Goal: Complete application form

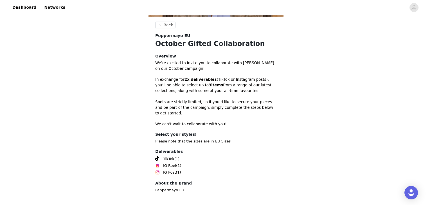
scroll to position [154, 0]
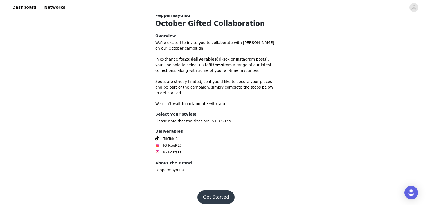
click at [205, 195] on button "Get Started" at bounding box center [215, 197] width 37 height 13
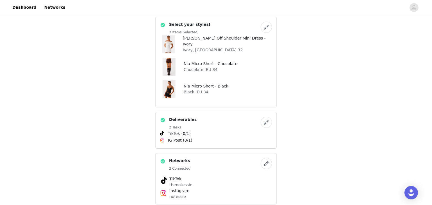
scroll to position [134, 0]
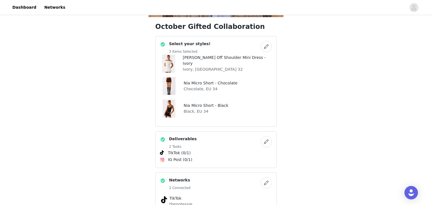
click at [267, 48] on button "button" at bounding box center [266, 46] width 11 height 11
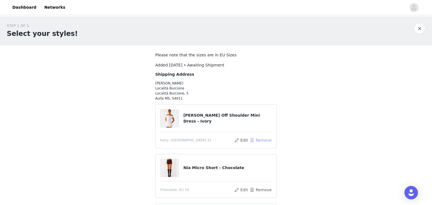
click at [258, 141] on button "Remove" at bounding box center [260, 140] width 22 height 7
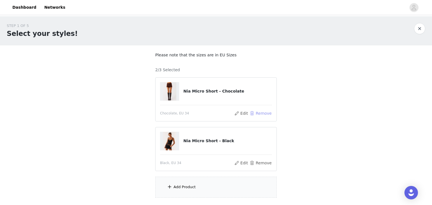
click at [270, 116] on button "Remove" at bounding box center [260, 113] width 22 height 7
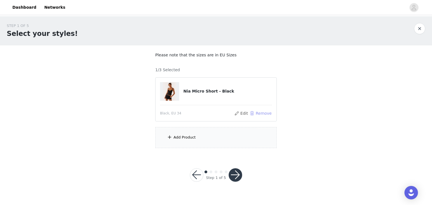
click at [270, 116] on button "Remove" at bounding box center [260, 113] width 22 height 7
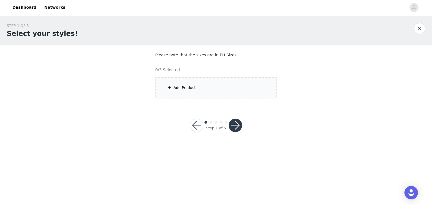
click at [219, 87] on div "Add Product" at bounding box center [215, 88] width 121 height 21
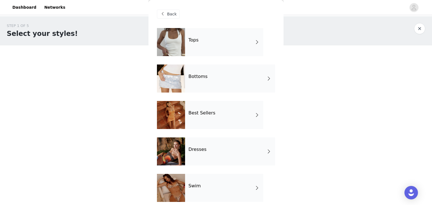
click at [196, 143] on div "Dresses" at bounding box center [230, 152] width 90 height 28
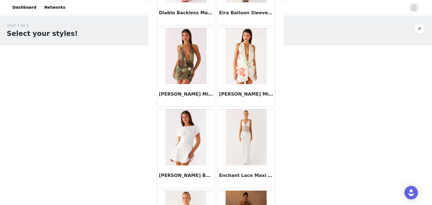
scroll to position [653, 0]
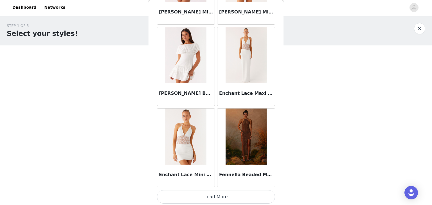
click at [207, 196] on button "Load More" at bounding box center [216, 197] width 118 height 13
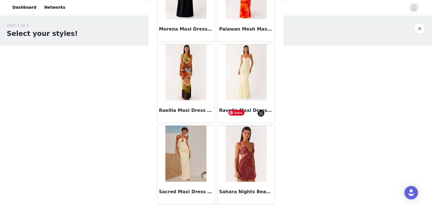
scroll to position [1368, 0]
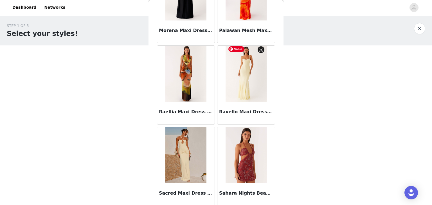
click at [243, 76] on img at bounding box center [245, 74] width 41 height 56
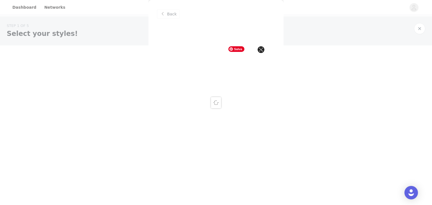
scroll to position [0, 0]
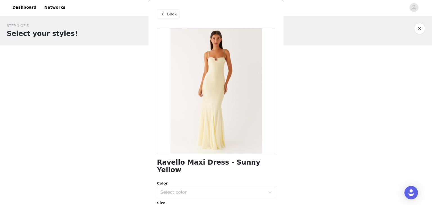
click at [174, 21] on div "Back" at bounding box center [216, 14] width 118 height 28
click at [173, 15] on span "Back" at bounding box center [172, 14] width 10 height 6
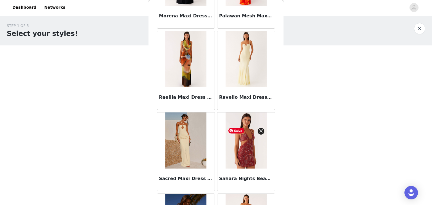
scroll to position [1467, 0]
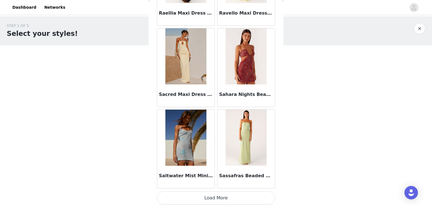
click at [220, 201] on button "Load More" at bounding box center [216, 198] width 118 height 13
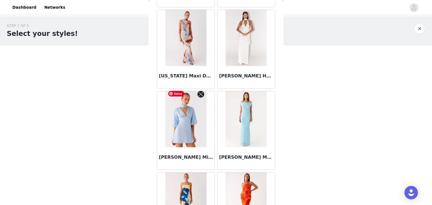
scroll to position [2282, 0]
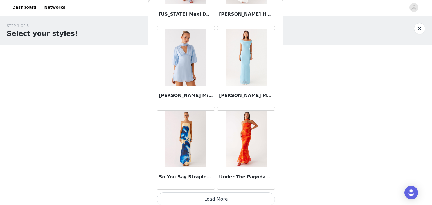
click at [210, 200] on button "Load More" at bounding box center [216, 199] width 118 height 13
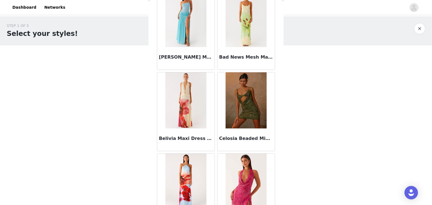
scroll to position [0, 0]
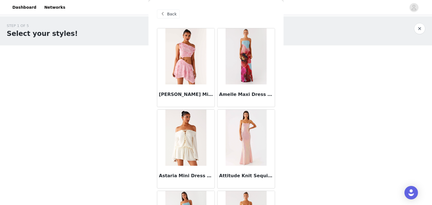
click at [174, 14] on span "Back" at bounding box center [172, 14] width 10 height 6
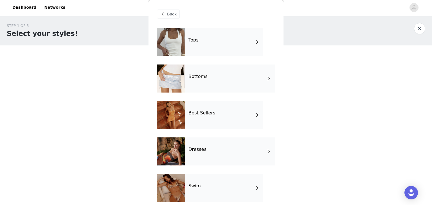
click at [199, 116] on h4 "Best Sellers" at bounding box center [201, 113] width 27 height 5
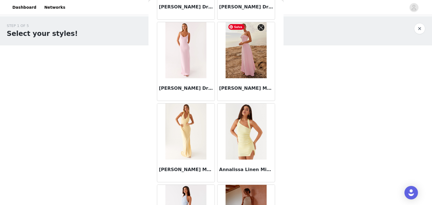
scroll to position [653, 0]
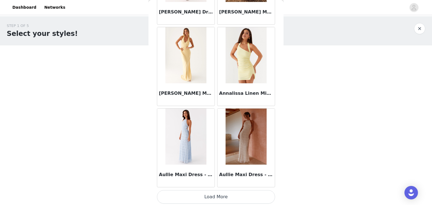
click at [209, 193] on button "Load More" at bounding box center [216, 197] width 118 height 13
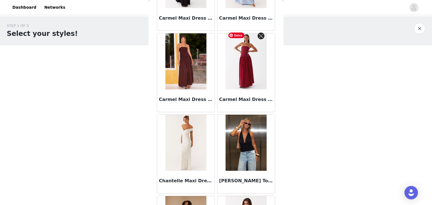
scroll to position [1299, 0]
click at [204, 73] on img at bounding box center [185, 62] width 41 height 56
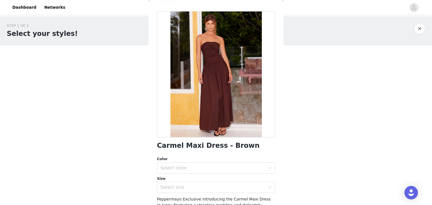
scroll to position [0, 0]
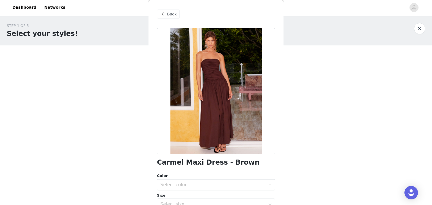
click at [167, 11] on div "Back" at bounding box center [168, 14] width 23 height 9
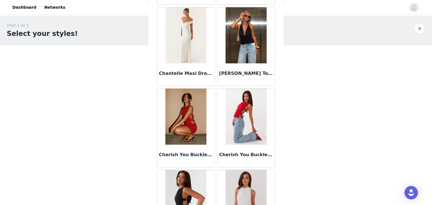
scroll to position [1467, 0]
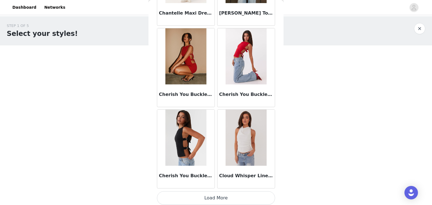
click at [209, 197] on button "Load More" at bounding box center [216, 198] width 118 height 13
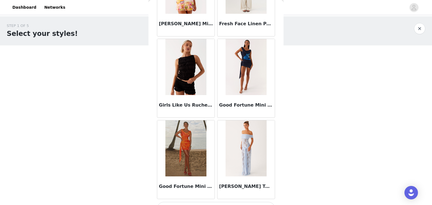
scroll to position [2282, 0]
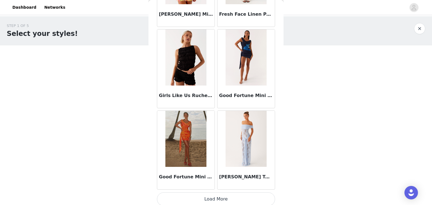
click at [214, 201] on button "Load More" at bounding box center [216, 199] width 118 height 13
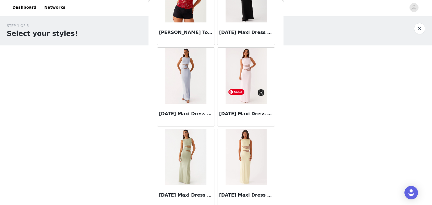
scroll to position [3096, 0]
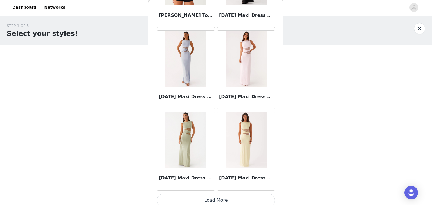
click at [209, 195] on button "Load More" at bounding box center [216, 200] width 118 height 13
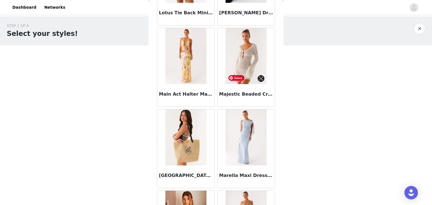
scroll to position [3505, 0]
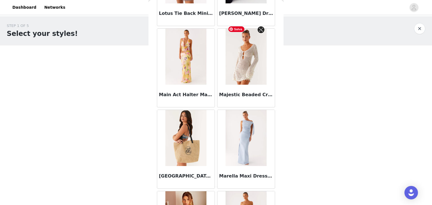
click at [256, 42] on img at bounding box center [245, 57] width 41 height 56
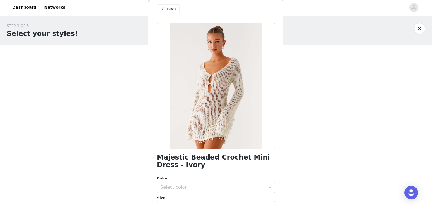
scroll to position [0, 0]
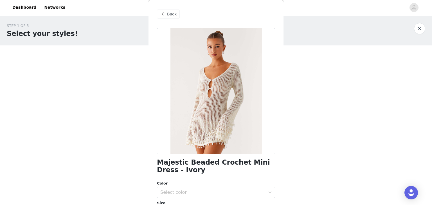
click at [169, 17] on div "Back" at bounding box center [168, 14] width 23 height 9
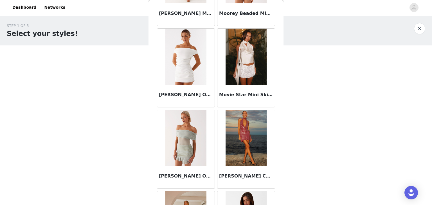
scroll to position [3910, 0]
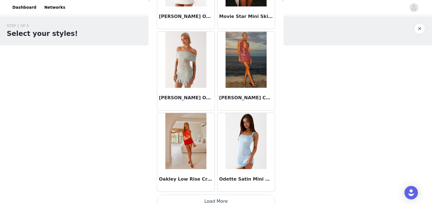
click at [205, 195] on button "Load More" at bounding box center [216, 201] width 118 height 13
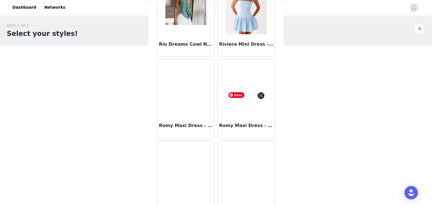
scroll to position [4724, 0]
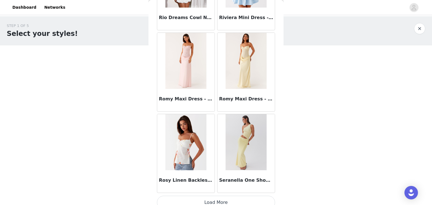
click at [209, 200] on button "Load More" at bounding box center [216, 202] width 118 height 13
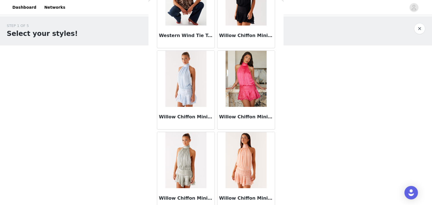
scroll to position [5538, 0]
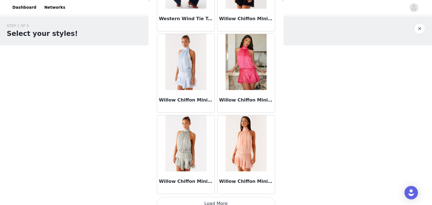
click at [220, 200] on button "Load More" at bounding box center [216, 203] width 118 height 13
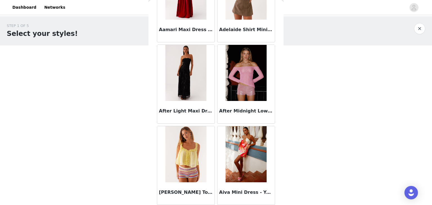
scroll to position [0, 0]
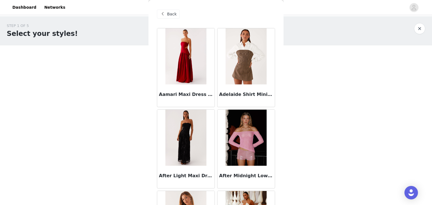
click at [168, 14] on span "Back" at bounding box center [172, 14] width 10 height 6
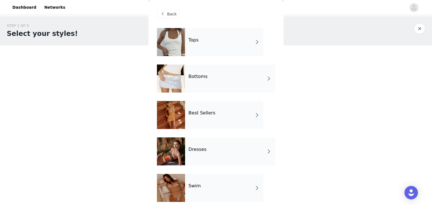
click at [209, 67] on div "Bottoms" at bounding box center [230, 79] width 90 height 28
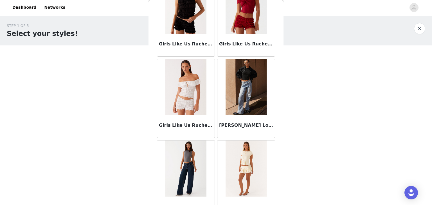
scroll to position [653, 0]
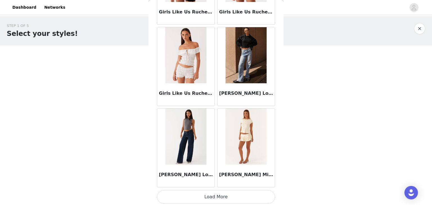
click at [223, 195] on button "Load More" at bounding box center [216, 197] width 118 height 13
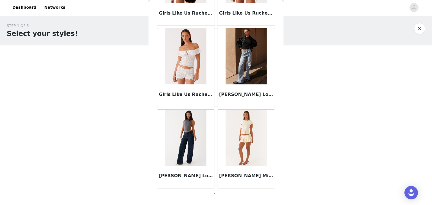
scroll to position [651, 0]
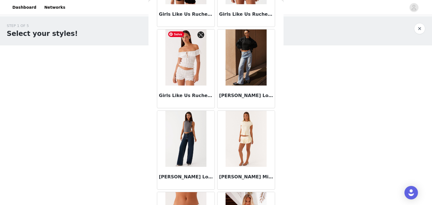
click at [201, 67] on img at bounding box center [185, 58] width 41 height 56
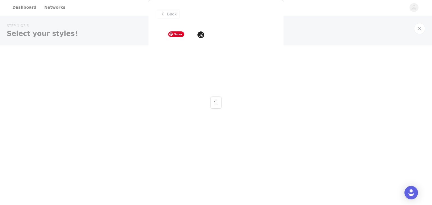
scroll to position [0, 0]
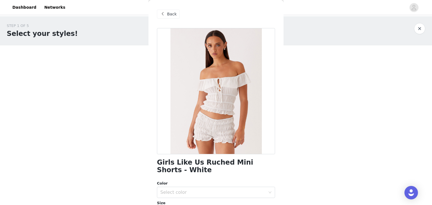
click at [169, 17] on span "Back" at bounding box center [172, 14] width 10 height 6
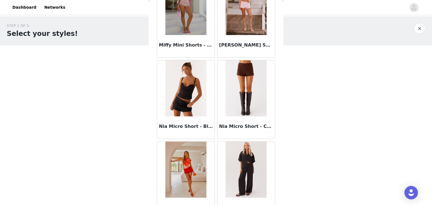
scroll to position [1191, 0]
click at [233, 72] on img at bounding box center [245, 88] width 41 height 56
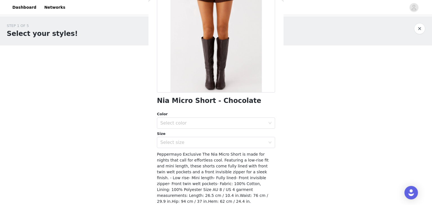
scroll to position [71, 0]
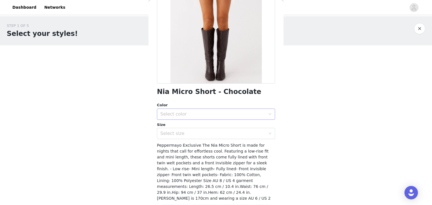
click at [186, 112] on div "Select color" at bounding box center [212, 115] width 105 height 6
click at [173, 125] on li "Chocolate" at bounding box center [216, 126] width 118 height 9
click at [175, 136] on div "Select size" at bounding box center [212, 134] width 105 height 6
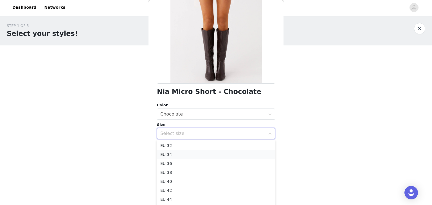
click at [171, 154] on li "EU 34" at bounding box center [216, 154] width 118 height 9
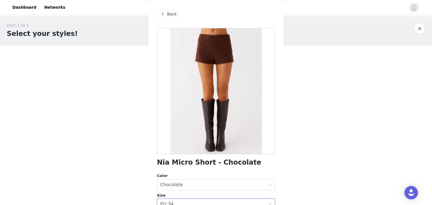
scroll to position [85, 0]
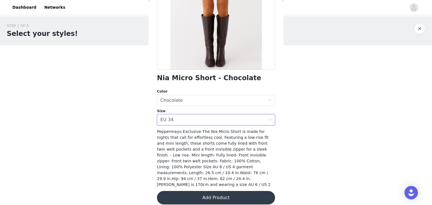
click at [219, 191] on button "Add Product" at bounding box center [216, 197] width 118 height 13
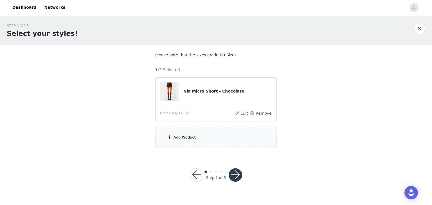
click at [181, 137] on div "Add Product" at bounding box center [184, 138] width 22 height 6
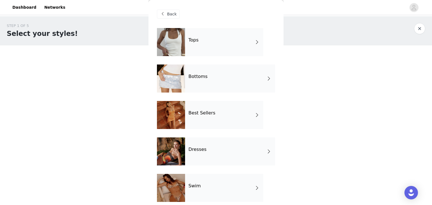
click at [225, 44] on div "Tops" at bounding box center [224, 42] width 78 height 28
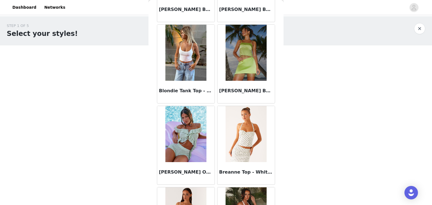
scroll to position [653, 0]
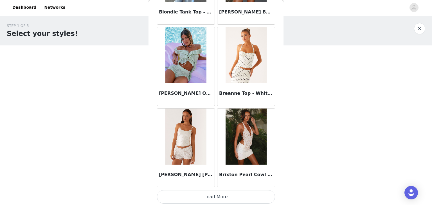
click at [213, 196] on button "Load More" at bounding box center [216, 197] width 118 height 13
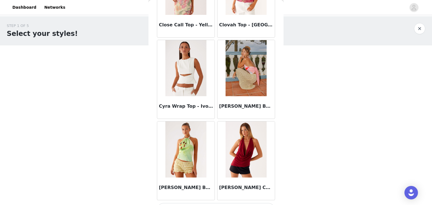
scroll to position [1467, 0]
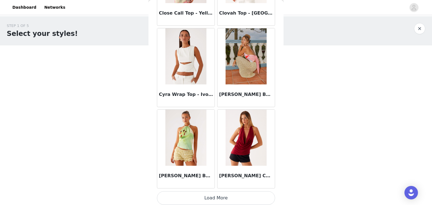
click at [218, 201] on button "Load More" at bounding box center [216, 198] width 118 height 13
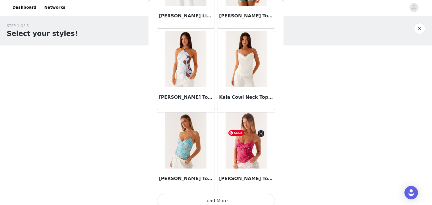
scroll to position [2282, 0]
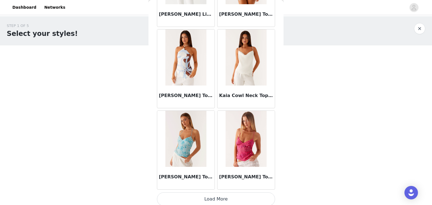
click at [213, 194] on button "Load More" at bounding box center [216, 199] width 118 height 13
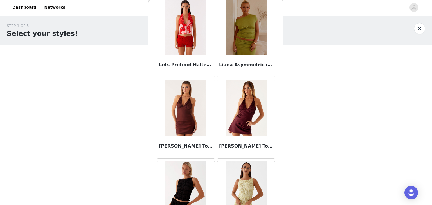
scroll to position [2720, 0]
click at [202, 131] on img at bounding box center [185, 108] width 41 height 56
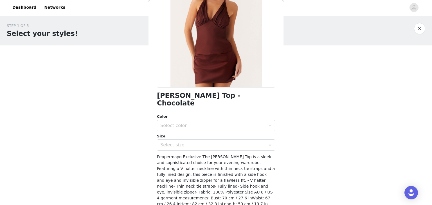
scroll to position [78, 0]
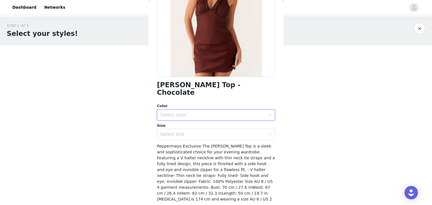
click at [211, 110] on div "Select color" at bounding box center [214, 115] width 108 height 11
click at [194, 117] on li "Chocolate" at bounding box center [216, 120] width 118 height 9
click at [188, 132] on div "Select size" at bounding box center [212, 135] width 105 height 6
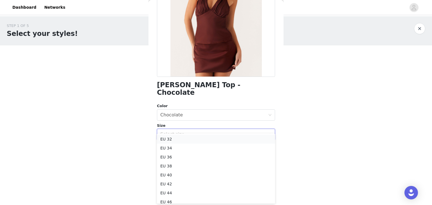
click at [177, 141] on li "EU 32" at bounding box center [216, 139] width 118 height 9
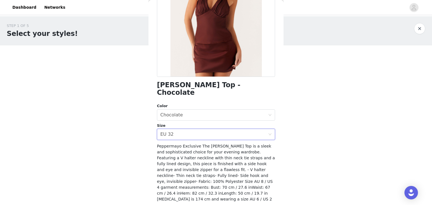
scroll to position [85, 0]
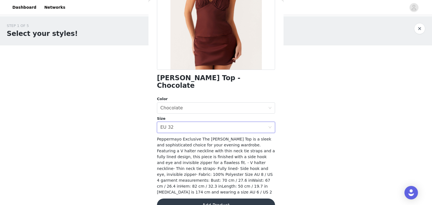
click at [220, 199] on button "Add Product" at bounding box center [216, 205] width 118 height 13
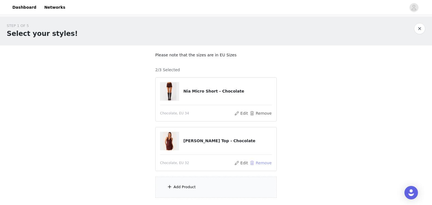
click at [261, 162] on button "Remove" at bounding box center [260, 163] width 22 height 7
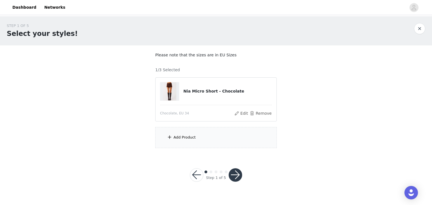
click at [207, 135] on div "Add Product" at bounding box center [215, 137] width 121 height 21
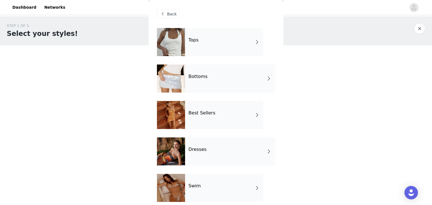
click at [221, 57] on div "Tops Bottoms Best Sellers Dresses Swim Girls Night Out Garden Party Polka Dots" at bounding box center [216, 174] width 118 height 292
click at [219, 49] on div "Tops" at bounding box center [224, 42] width 78 height 28
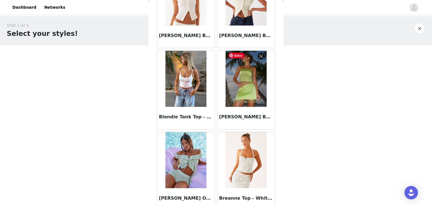
scroll to position [653, 0]
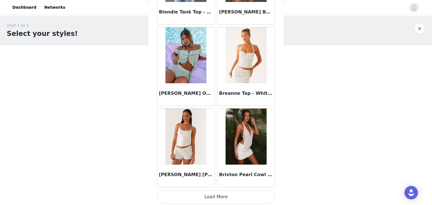
click at [202, 197] on button "Load More" at bounding box center [216, 197] width 118 height 13
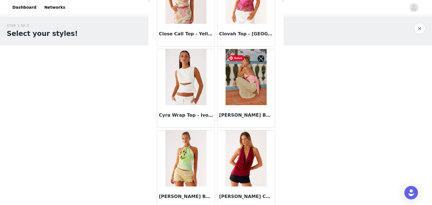
scroll to position [1467, 0]
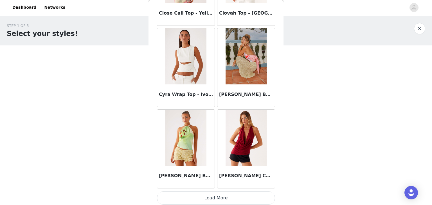
click at [220, 195] on button "Load More" at bounding box center [216, 198] width 118 height 13
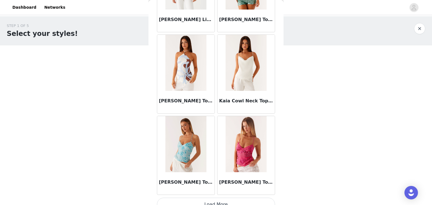
scroll to position [2277, 0]
click at [209, 202] on button "Load More" at bounding box center [216, 204] width 118 height 13
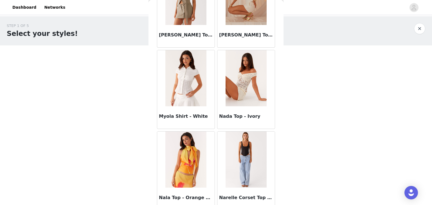
scroll to position [3096, 0]
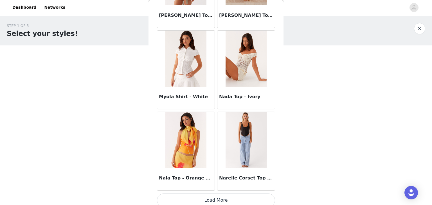
click at [218, 194] on button "Load More" at bounding box center [216, 200] width 118 height 13
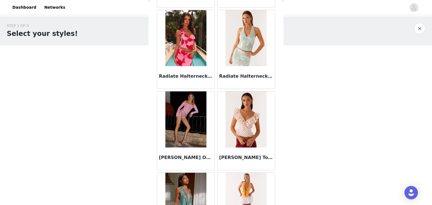
scroll to position [3910, 0]
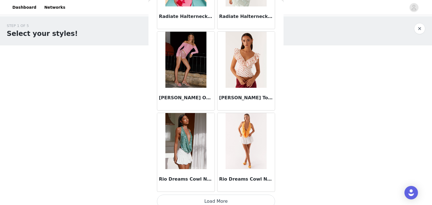
click at [212, 196] on button "Load More" at bounding box center [216, 201] width 118 height 13
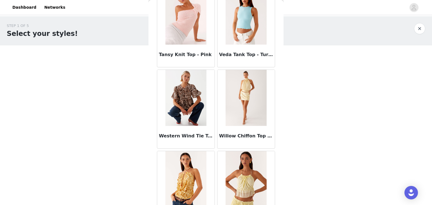
scroll to position [4724, 0]
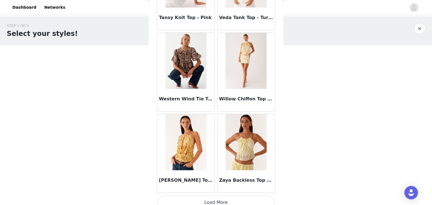
click at [213, 198] on button "Load More" at bounding box center [216, 202] width 118 height 13
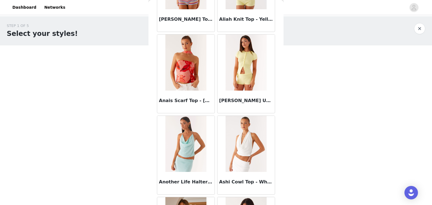
scroll to position [0, 0]
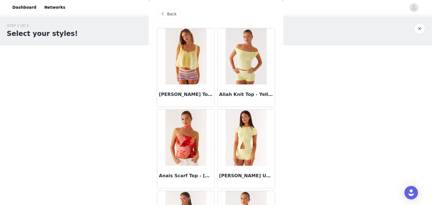
click at [169, 12] on span "Back" at bounding box center [172, 14] width 10 height 6
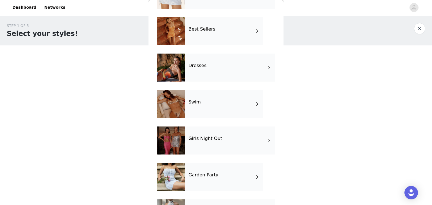
scroll to position [115, 0]
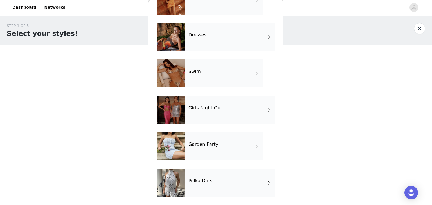
click at [201, 143] on h4 "Garden Party" at bounding box center [203, 144] width 30 height 5
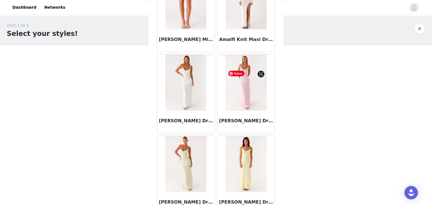
scroll to position [0, 0]
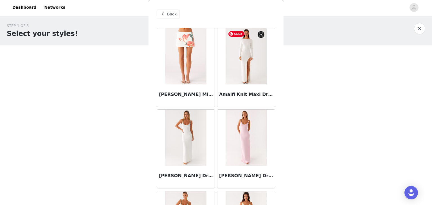
click at [256, 76] on img at bounding box center [245, 56] width 41 height 56
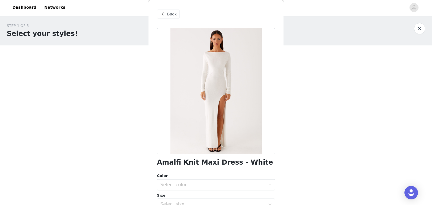
click at [162, 13] on span at bounding box center [162, 14] width 7 height 7
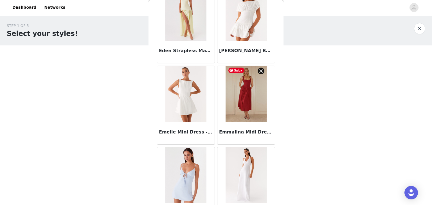
scroll to position [653, 0]
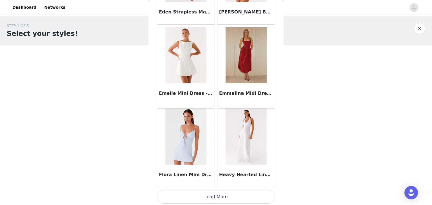
click at [207, 191] on button "Load More" at bounding box center [216, 197] width 118 height 13
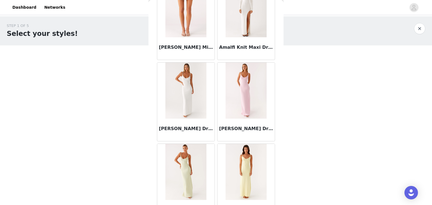
scroll to position [0, 0]
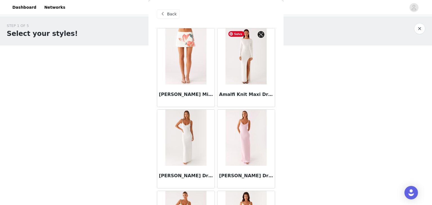
click at [254, 70] on img at bounding box center [245, 56] width 41 height 56
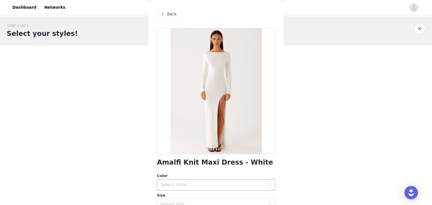
click at [179, 186] on div "Select color" at bounding box center [212, 185] width 105 height 6
click at [172, 197] on li "White" at bounding box center [216, 197] width 118 height 9
click at [177, 19] on div "Back" at bounding box center [216, 14] width 118 height 28
click at [177, 18] on div "Back" at bounding box center [168, 14] width 23 height 9
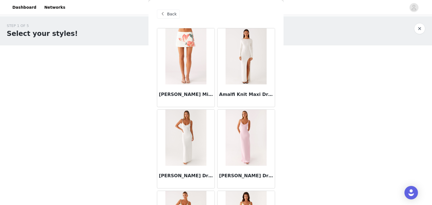
click at [177, 18] on div "Back" at bounding box center [168, 14] width 23 height 9
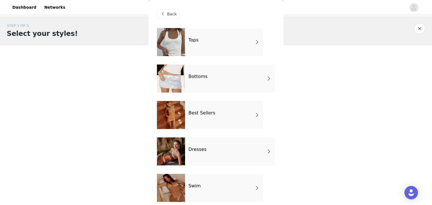
click at [207, 146] on div "Dresses" at bounding box center [230, 152] width 90 height 28
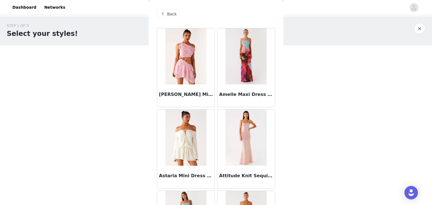
click at [173, 20] on div "Back" at bounding box center [216, 14] width 118 height 28
click at [173, 17] on div "Back" at bounding box center [168, 14] width 23 height 9
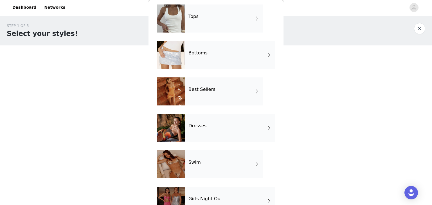
scroll to position [22, 0]
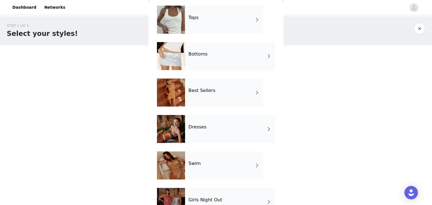
click at [226, 57] on div "Bottoms" at bounding box center [230, 56] width 90 height 28
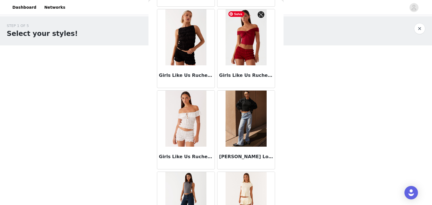
scroll to position [653, 0]
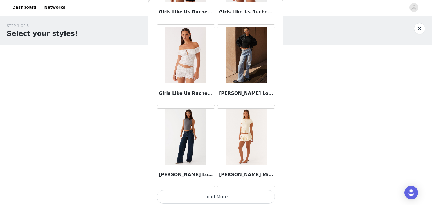
click at [212, 197] on button "Load More" at bounding box center [216, 197] width 118 height 13
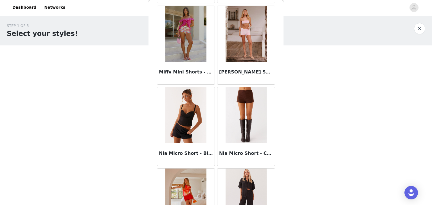
scroll to position [1192, 0]
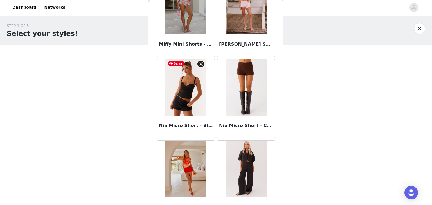
click at [191, 99] on img at bounding box center [185, 88] width 41 height 56
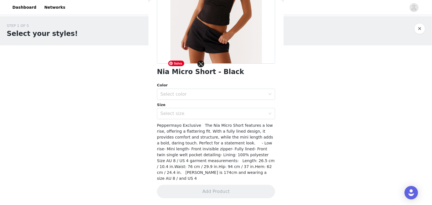
scroll to position [85, 0]
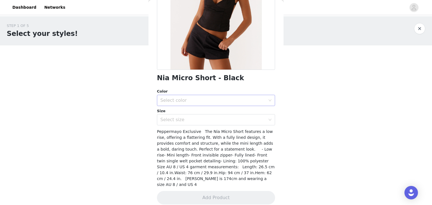
click at [204, 102] on div "Select color" at bounding box center [212, 101] width 105 height 6
click at [186, 113] on li "Black" at bounding box center [216, 112] width 118 height 9
click at [181, 124] on div "Select size" at bounding box center [214, 120] width 108 height 11
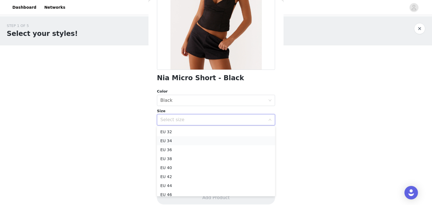
click at [172, 141] on li "EU 34" at bounding box center [216, 141] width 118 height 9
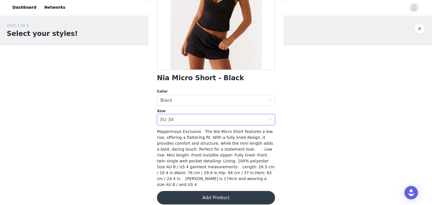
click at [208, 191] on button "Add Product" at bounding box center [216, 197] width 118 height 13
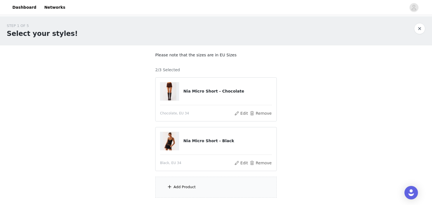
click at [198, 186] on div "Add Product" at bounding box center [215, 187] width 121 height 21
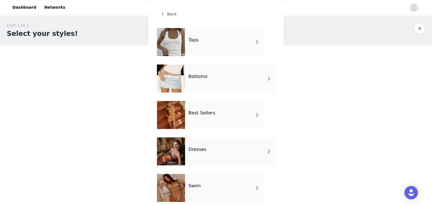
click at [213, 118] on div "Best Sellers" at bounding box center [224, 115] width 78 height 28
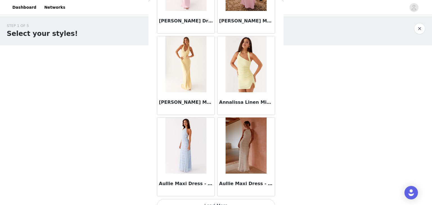
scroll to position [653, 0]
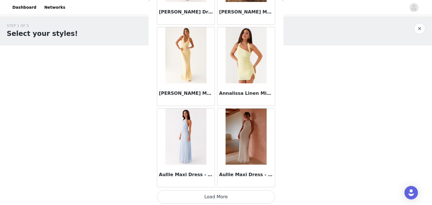
click at [216, 195] on button "Load More" at bounding box center [216, 197] width 118 height 13
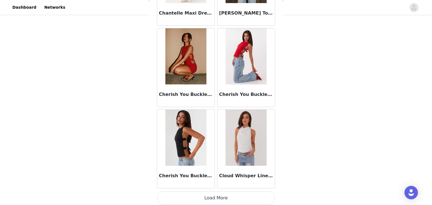
scroll to position [39, 0]
click at [222, 196] on button "Load More" at bounding box center [216, 198] width 118 height 13
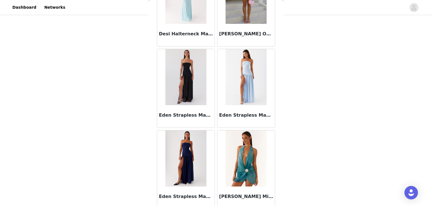
scroll to position [1776, 0]
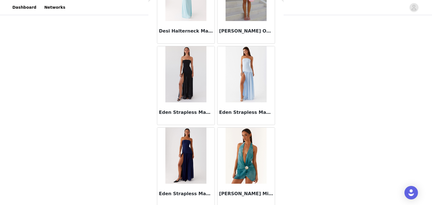
click at [278, 157] on div "Back Aamari Maxi Dress - Red Adelaide Shirt Mini Dress - Brown After Light Maxi…" at bounding box center [215, 102] width 135 height 205
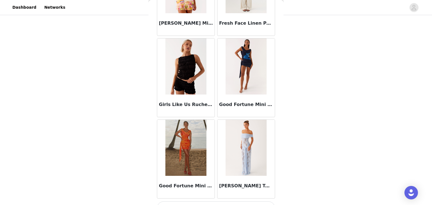
scroll to position [2282, 0]
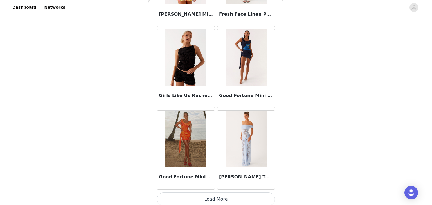
click at [226, 193] on button "Load More" at bounding box center [216, 199] width 118 height 13
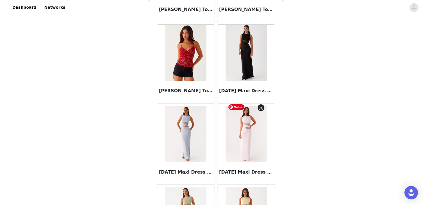
scroll to position [3096, 0]
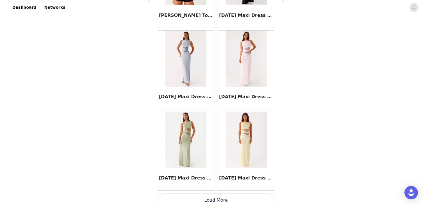
click at [214, 197] on button "Load More" at bounding box center [216, 200] width 118 height 13
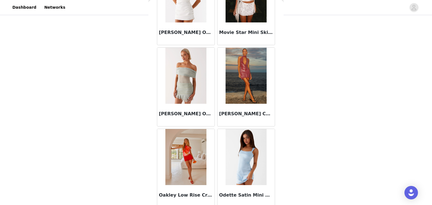
scroll to position [3910, 0]
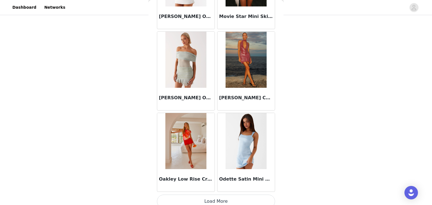
click at [222, 195] on button "Load More" at bounding box center [216, 201] width 118 height 13
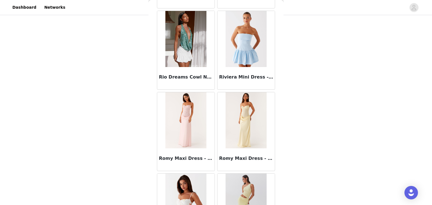
scroll to position [4724, 0]
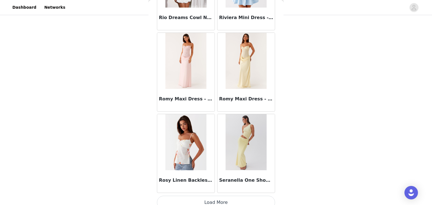
click at [215, 196] on button "Load More" at bounding box center [216, 202] width 118 height 13
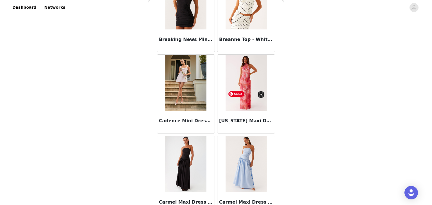
scroll to position [1114, 0]
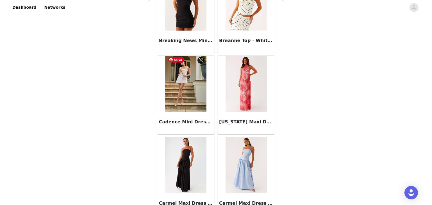
click at [194, 109] on img at bounding box center [185, 84] width 41 height 56
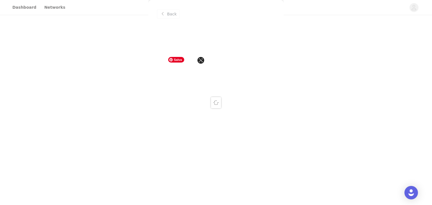
scroll to position [0, 0]
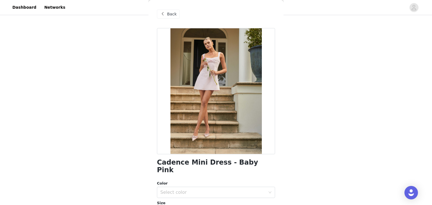
click at [172, 13] on span "Back" at bounding box center [172, 14] width 10 height 6
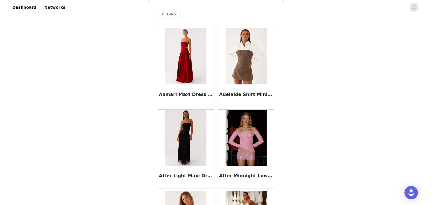
click at [171, 15] on span "Back" at bounding box center [172, 14] width 10 height 6
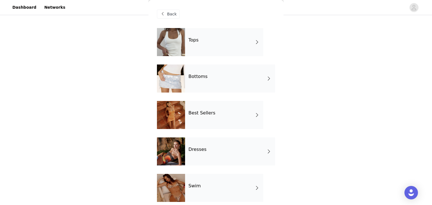
scroll to position [115, 0]
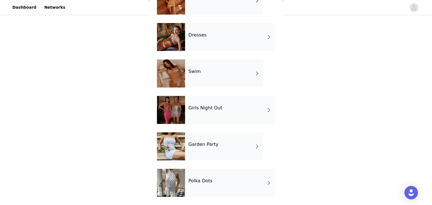
click at [220, 111] on div "Girls Night Out" at bounding box center [230, 110] width 90 height 28
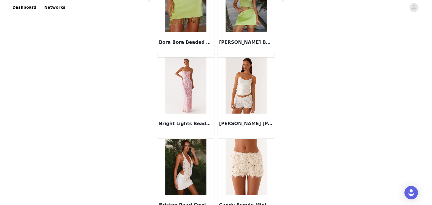
scroll to position [653, 0]
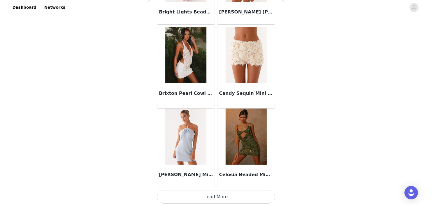
click at [199, 196] on button "Load More" at bounding box center [216, 197] width 118 height 13
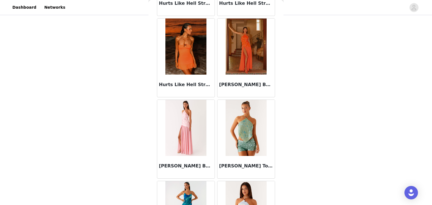
scroll to position [1467, 0]
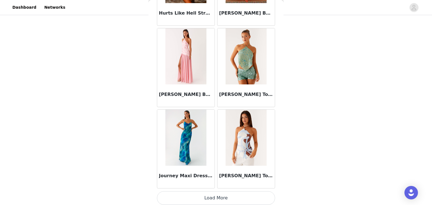
click at [212, 197] on button "Load More" at bounding box center [216, 198] width 118 height 13
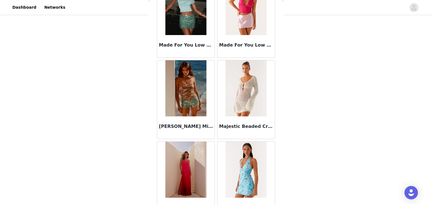
scroll to position [2282, 0]
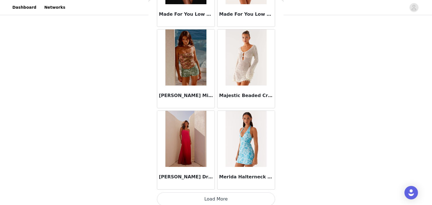
click at [218, 194] on button "Load More" at bounding box center [216, 199] width 118 height 13
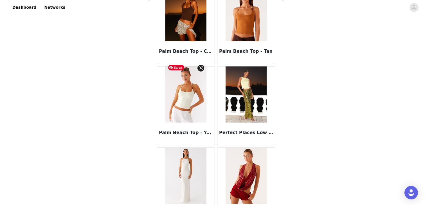
scroll to position [3096, 0]
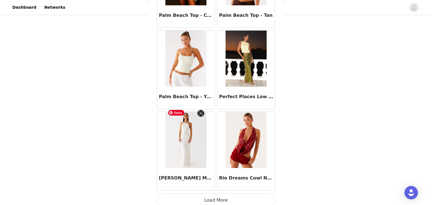
click at [186, 158] on img at bounding box center [185, 140] width 41 height 56
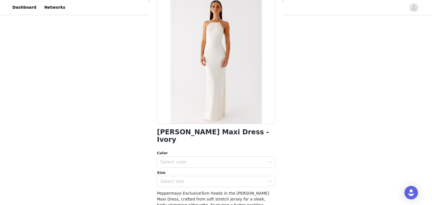
scroll to position [31, 0]
click at [219, 134] on h1 "Raffa Pearl Maxi Dress - Ivory" at bounding box center [216, 135] width 118 height 15
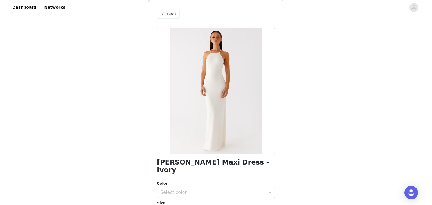
click at [163, 13] on span at bounding box center [162, 14] width 7 height 7
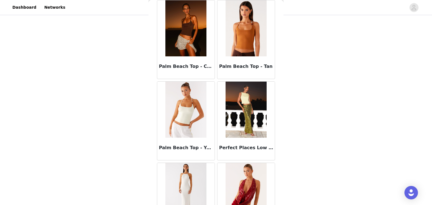
scroll to position [3096, 0]
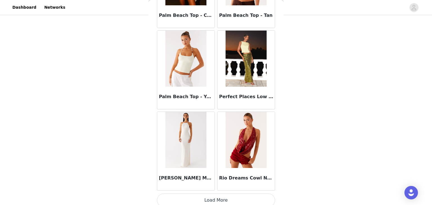
click at [219, 199] on button "Load More" at bounding box center [216, 200] width 118 height 13
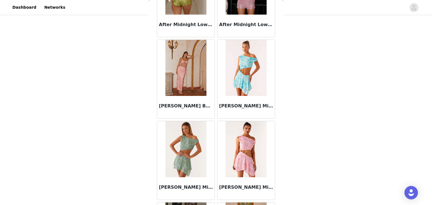
scroll to position [0, 0]
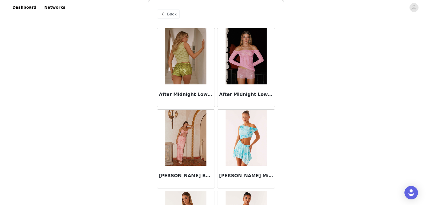
click at [167, 13] on div "Back" at bounding box center [168, 14] width 23 height 9
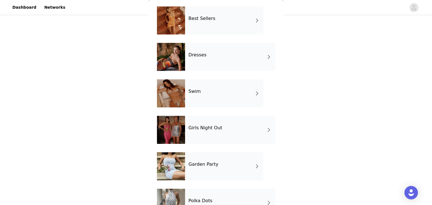
scroll to position [115, 0]
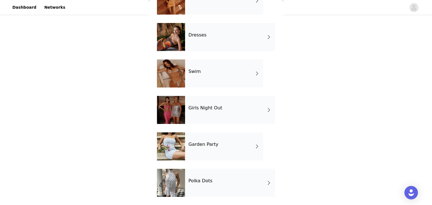
click at [192, 182] on h4 "Polka Dots" at bounding box center [200, 181] width 24 height 5
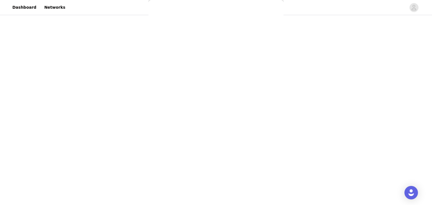
scroll to position [0, 0]
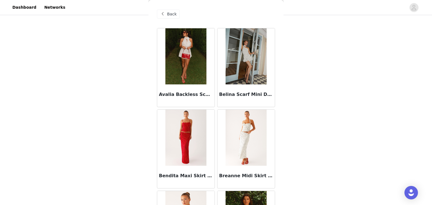
click at [167, 13] on div "Back" at bounding box center [168, 14] width 23 height 9
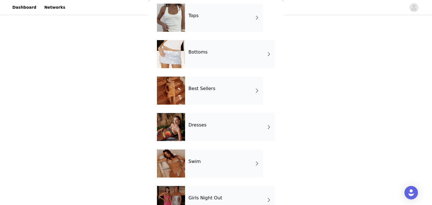
scroll to position [28, 0]
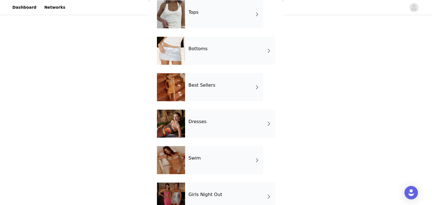
click at [210, 94] on div "Best Sellers" at bounding box center [224, 87] width 78 height 28
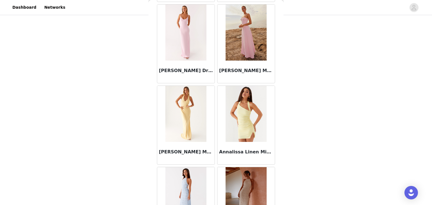
scroll to position [653, 0]
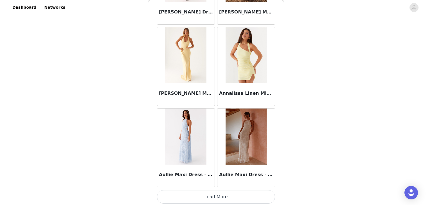
click at [217, 200] on button "Load More" at bounding box center [216, 197] width 118 height 13
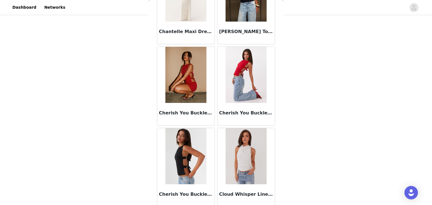
scroll to position [1467, 0]
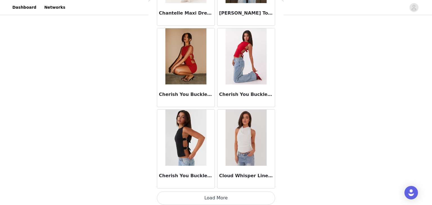
click at [215, 196] on button "Load More" at bounding box center [216, 198] width 118 height 13
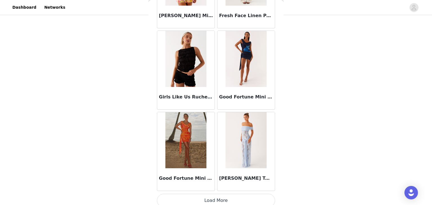
scroll to position [2282, 0]
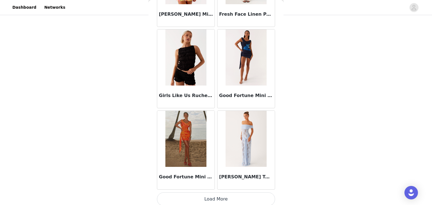
click at [214, 194] on button "Load More" at bounding box center [216, 199] width 118 height 13
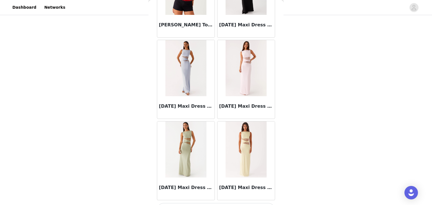
scroll to position [3096, 0]
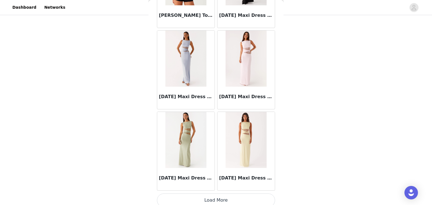
click at [215, 195] on button "Load More" at bounding box center [216, 200] width 118 height 13
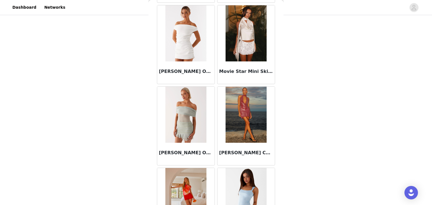
scroll to position [3910, 0]
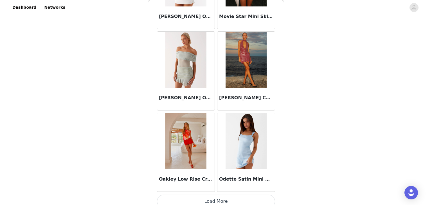
click at [217, 197] on button "Load More" at bounding box center [216, 201] width 118 height 13
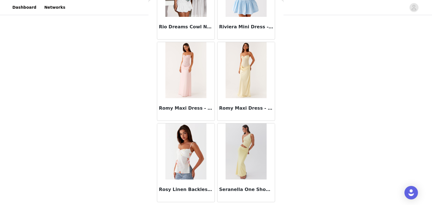
scroll to position [4724, 0]
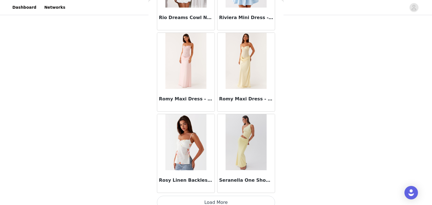
click at [214, 198] on button "Load More" at bounding box center [216, 202] width 118 height 13
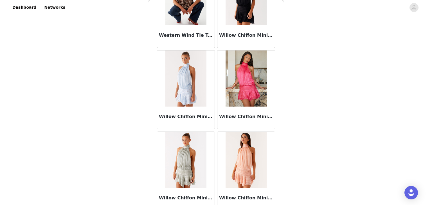
scroll to position [5538, 0]
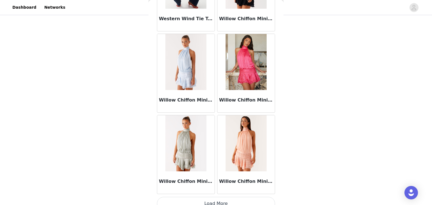
click at [214, 199] on button "Load More" at bounding box center [216, 203] width 118 height 13
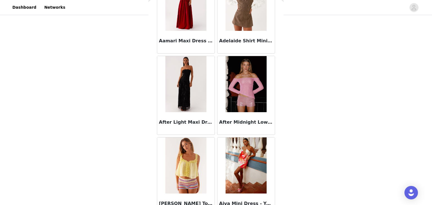
scroll to position [0, 0]
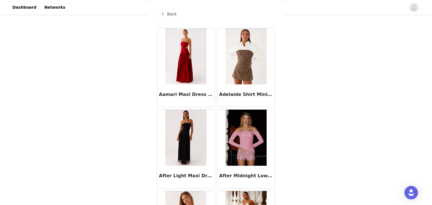
click at [167, 14] on div "Back" at bounding box center [168, 14] width 23 height 9
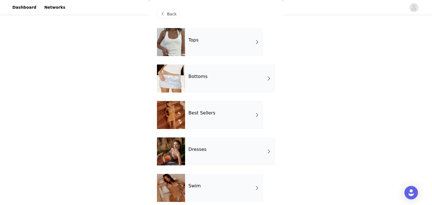
click at [214, 39] on div "Tops" at bounding box center [224, 42] width 78 height 28
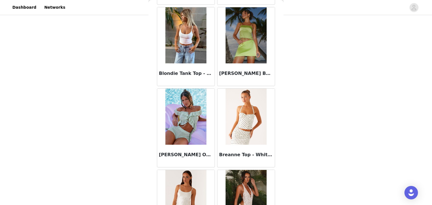
scroll to position [653, 0]
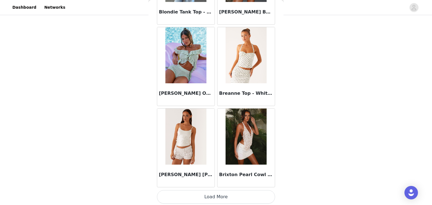
click at [215, 195] on button "Load More" at bounding box center [216, 197] width 118 height 13
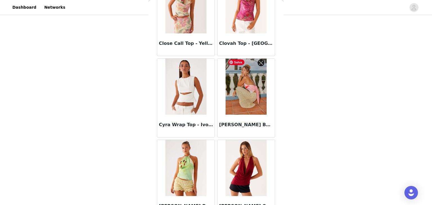
scroll to position [1467, 0]
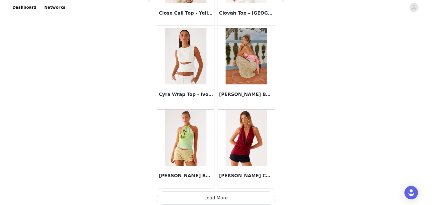
click at [225, 197] on button "Load More" at bounding box center [216, 198] width 118 height 13
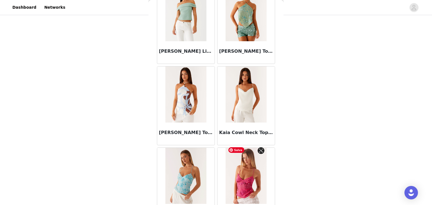
scroll to position [2282, 0]
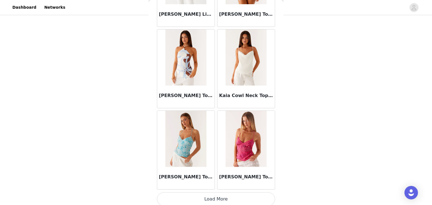
click at [215, 193] on button "Load More" at bounding box center [216, 199] width 118 height 13
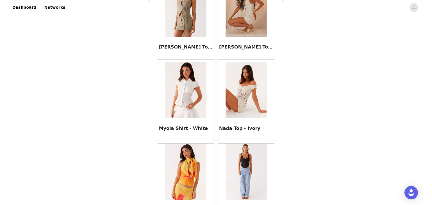
scroll to position [3096, 0]
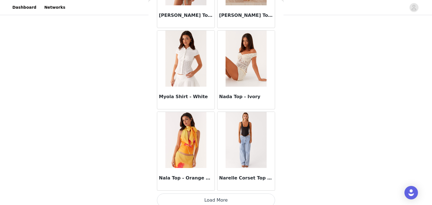
click at [218, 194] on button "Load More" at bounding box center [216, 200] width 118 height 13
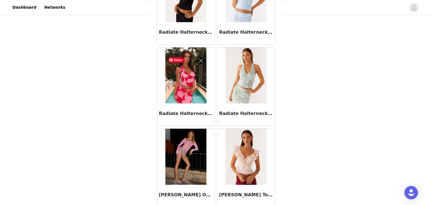
scroll to position [3910, 0]
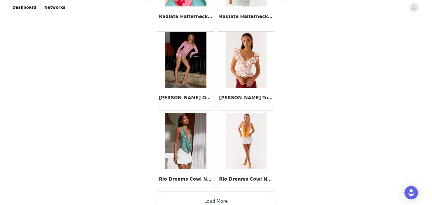
click at [220, 195] on button "Load More" at bounding box center [216, 201] width 118 height 13
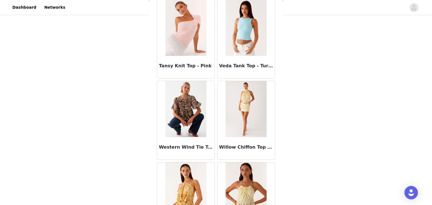
scroll to position [4724, 0]
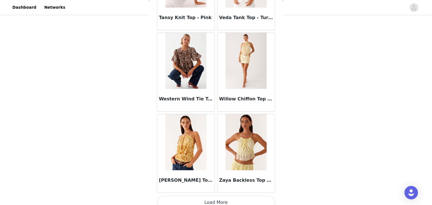
click at [207, 197] on button "Load More" at bounding box center [216, 202] width 118 height 13
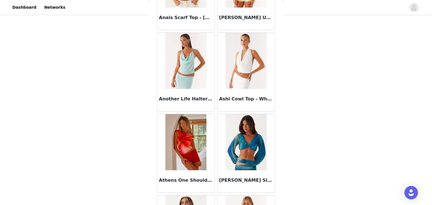
scroll to position [0, 0]
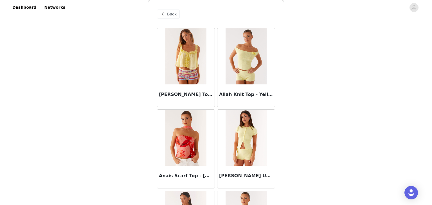
click at [167, 9] on div "Back" at bounding box center [216, 14] width 118 height 28
click at [168, 12] on span "Back" at bounding box center [172, 14] width 10 height 6
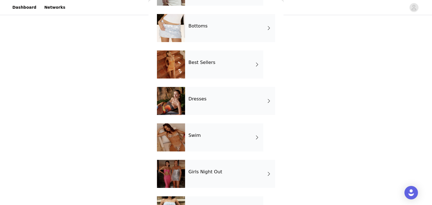
scroll to position [50, 0]
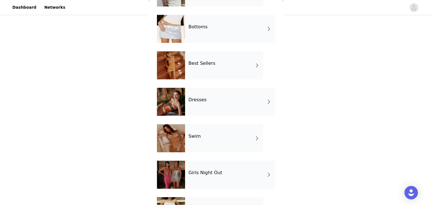
click at [214, 96] on div "Dresses" at bounding box center [230, 102] width 90 height 28
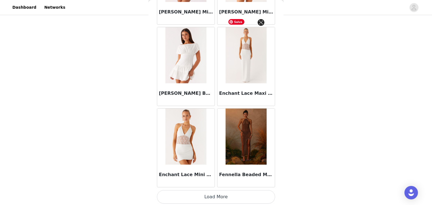
scroll to position [30, 0]
click at [221, 195] on button "Load More" at bounding box center [216, 197] width 118 height 13
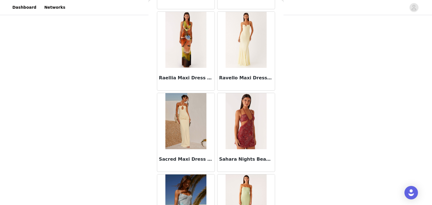
scroll to position [1467, 0]
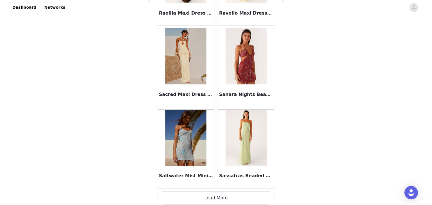
click at [213, 192] on button "Load More" at bounding box center [216, 198] width 118 height 13
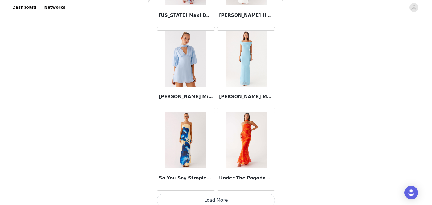
scroll to position [2282, 0]
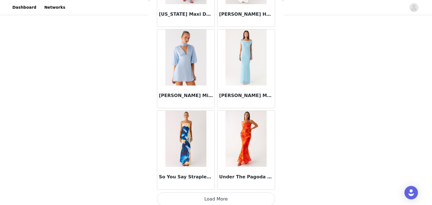
click at [201, 197] on button "Load More" at bounding box center [216, 199] width 118 height 13
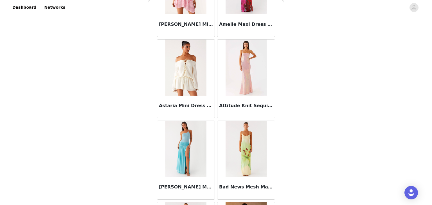
scroll to position [0, 0]
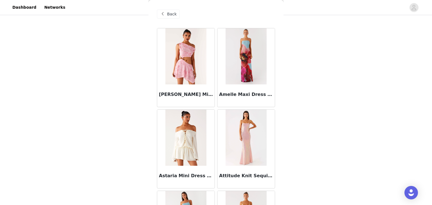
click at [171, 14] on span "Back" at bounding box center [172, 14] width 10 height 6
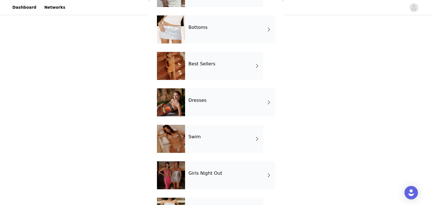
scroll to position [49, 0]
click at [219, 74] on div "Best Sellers" at bounding box center [224, 66] width 78 height 28
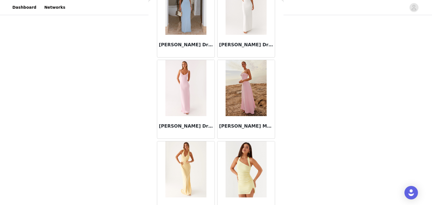
scroll to position [653, 0]
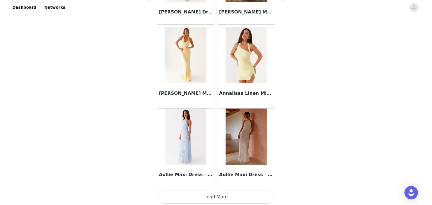
click at [215, 202] on button "Load More" at bounding box center [216, 197] width 118 height 13
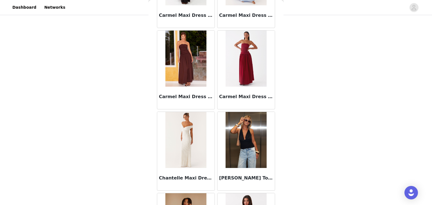
scroll to position [1294, 0]
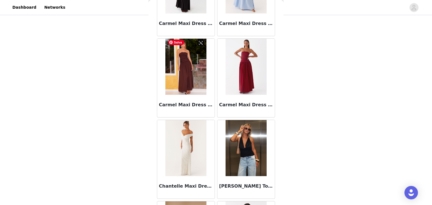
click at [184, 62] on img at bounding box center [185, 67] width 41 height 56
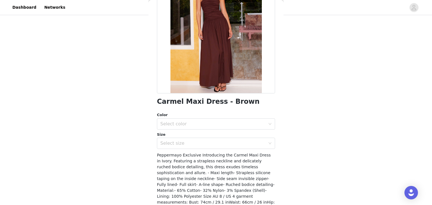
scroll to position [91, 0]
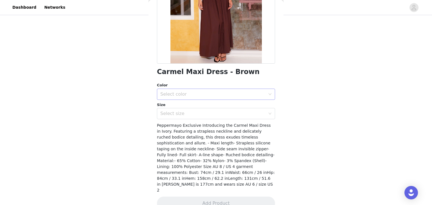
click at [164, 93] on div "Select color" at bounding box center [212, 95] width 105 height 6
click at [171, 109] on li "Brown" at bounding box center [216, 106] width 118 height 9
click at [173, 114] on div "Select size" at bounding box center [212, 114] width 105 height 6
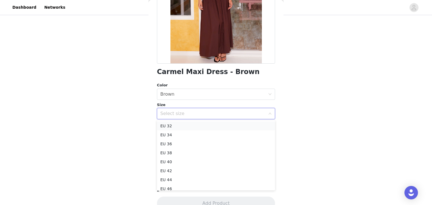
click at [175, 128] on li "EU 32" at bounding box center [216, 126] width 118 height 9
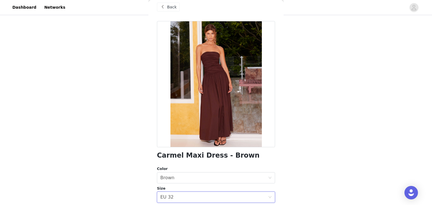
scroll to position [0, 0]
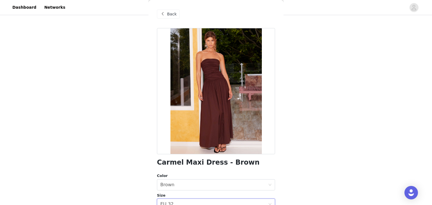
click at [164, 12] on span at bounding box center [162, 14] width 7 height 7
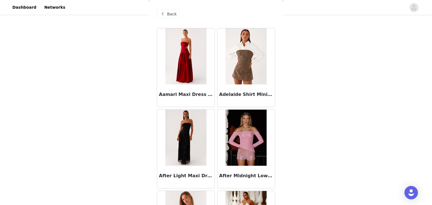
click at [170, 14] on span "Back" at bounding box center [172, 14] width 10 height 6
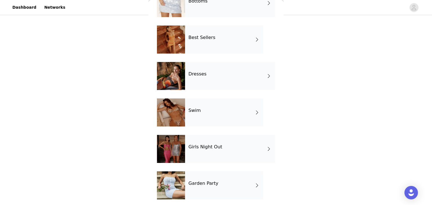
scroll to position [75, 0]
click at [212, 71] on div "Dresses" at bounding box center [230, 76] width 90 height 28
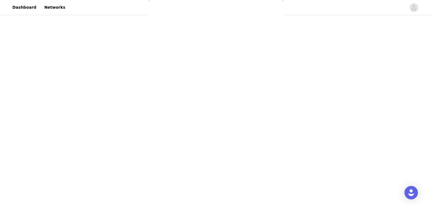
scroll to position [0, 0]
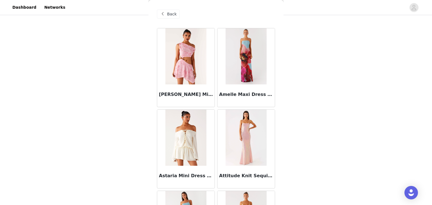
click at [169, 15] on span "Back" at bounding box center [172, 14] width 10 height 6
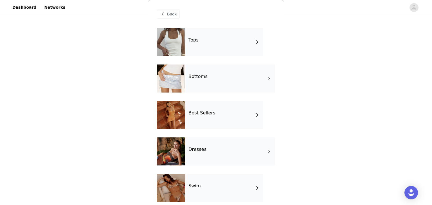
scroll to position [115, 0]
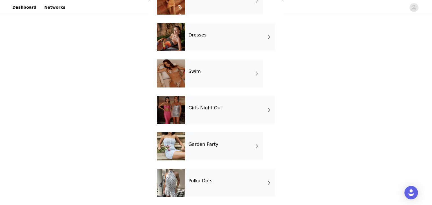
click at [208, 150] on div "Garden Party" at bounding box center [224, 147] width 78 height 28
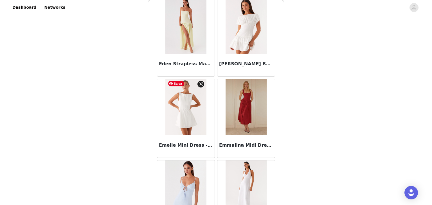
scroll to position [653, 0]
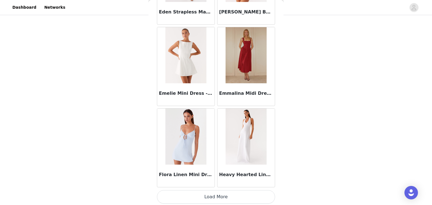
click at [226, 194] on button "Load More" at bounding box center [216, 197] width 118 height 13
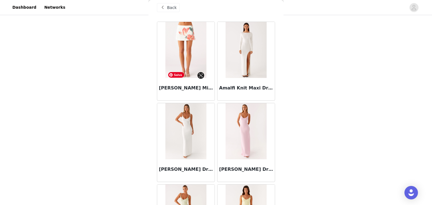
scroll to position [0, 0]
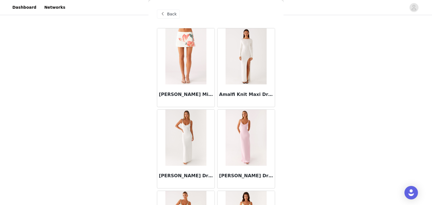
click at [166, 18] on div "Back" at bounding box center [168, 14] width 23 height 9
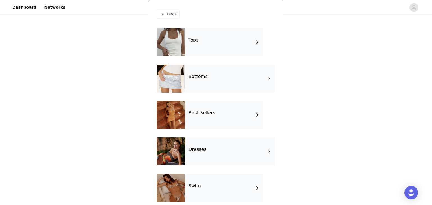
click at [197, 52] on div "Tops" at bounding box center [224, 42] width 78 height 28
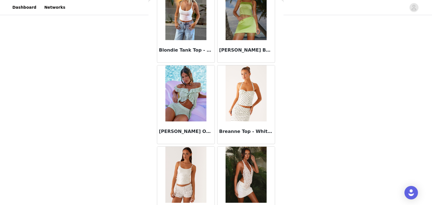
scroll to position [653, 0]
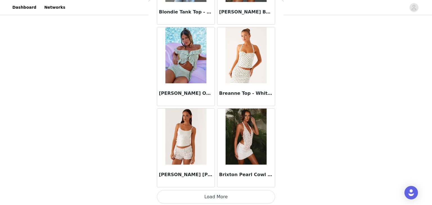
click at [213, 194] on button "Load More" at bounding box center [216, 197] width 118 height 13
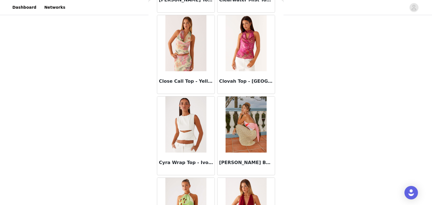
scroll to position [1467, 0]
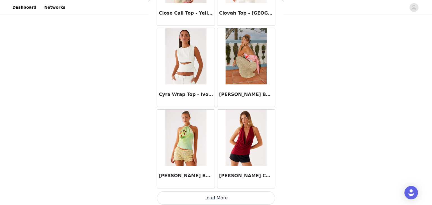
click at [217, 195] on button "Load More" at bounding box center [216, 198] width 118 height 13
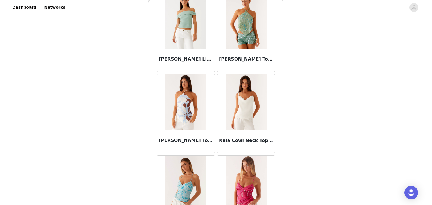
scroll to position [2282, 0]
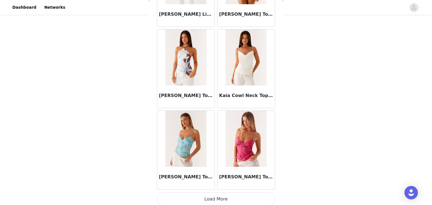
click at [216, 198] on button "Load More" at bounding box center [216, 199] width 118 height 13
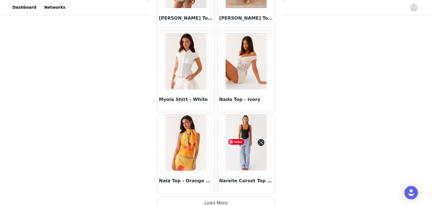
scroll to position [3096, 0]
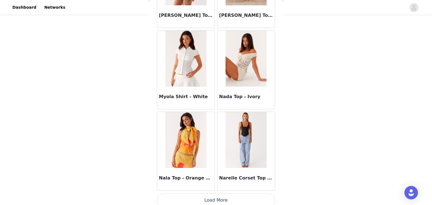
click at [227, 201] on button "Load More" at bounding box center [216, 200] width 118 height 13
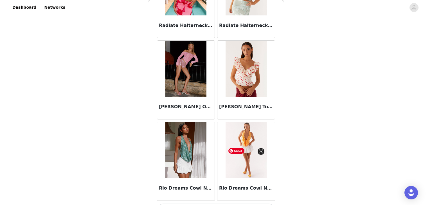
scroll to position [3910, 0]
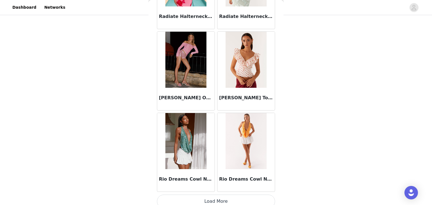
click at [209, 195] on button "Load More" at bounding box center [216, 201] width 118 height 13
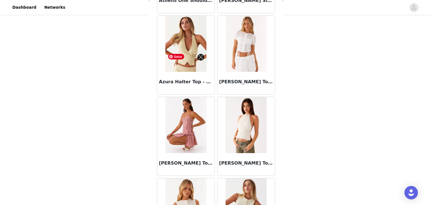
scroll to position [0, 0]
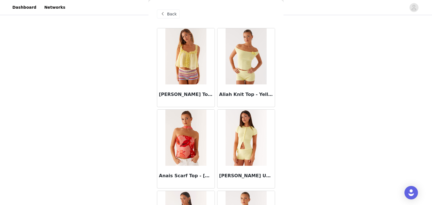
click at [168, 13] on span "Back" at bounding box center [172, 14] width 10 height 6
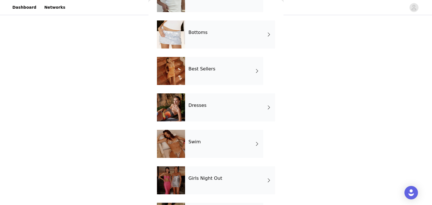
scroll to position [47, 0]
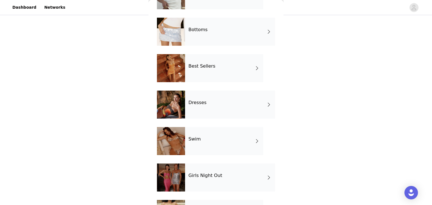
click at [221, 73] on div "Best Sellers" at bounding box center [224, 68] width 78 height 28
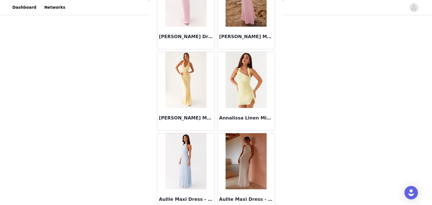
scroll to position [653, 0]
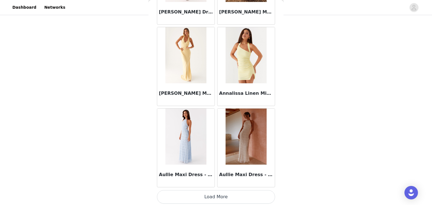
click at [220, 193] on button "Load More" at bounding box center [216, 197] width 118 height 13
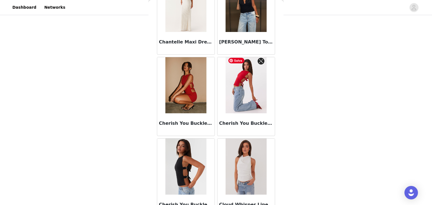
scroll to position [1467, 0]
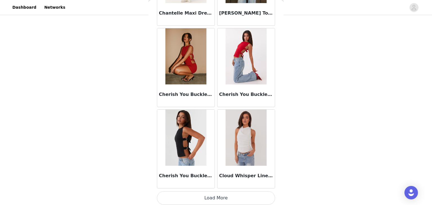
click at [219, 199] on button "Load More" at bounding box center [216, 198] width 118 height 13
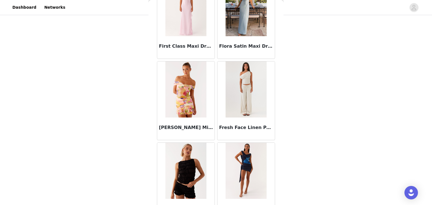
scroll to position [2282, 0]
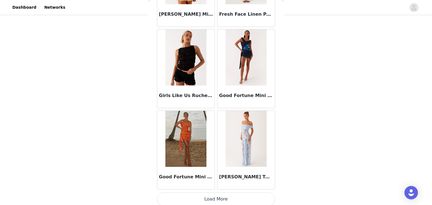
click at [222, 194] on button "Load More" at bounding box center [216, 199] width 118 height 13
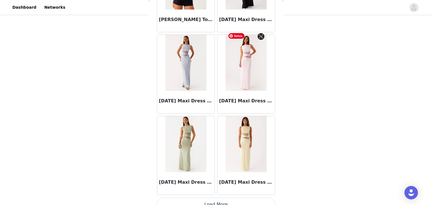
scroll to position [3096, 0]
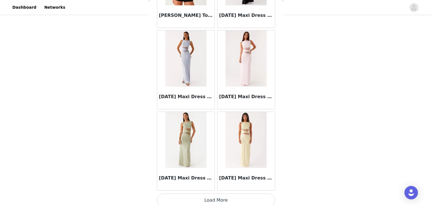
click at [215, 197] on button "Load More" at bounding box center [216, 200] width 118 height 13
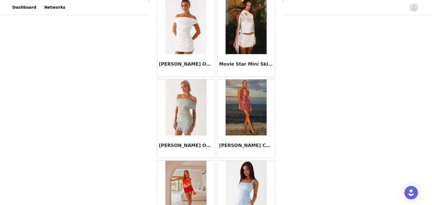
scroll to position [3910, 0]
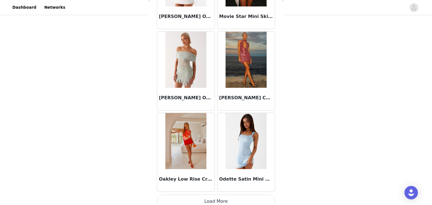
click at [214, 196] on button "Load More" at bounding box center [216, 201] width 118 height 13
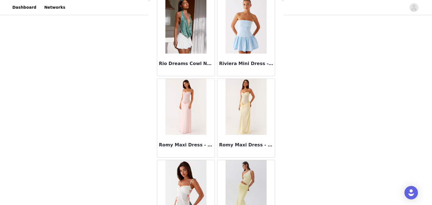
scroll to position [4724, 0]
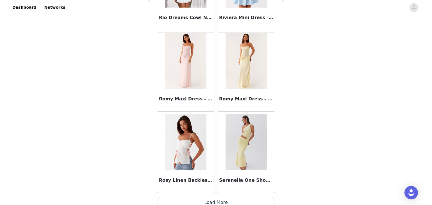
click at [214, 197] on button "Load More" at bounding box center [216, 202] width 118 height 13
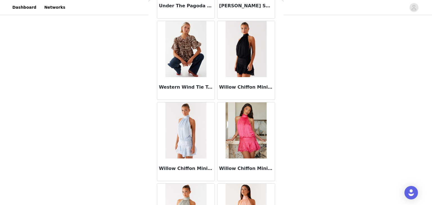
scroll to position [5538, 0]
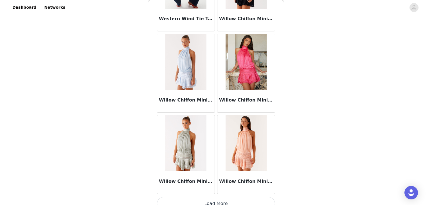
click at [212, 197] on button "Load More" at bounding box center [216, 203] width 118 height 13
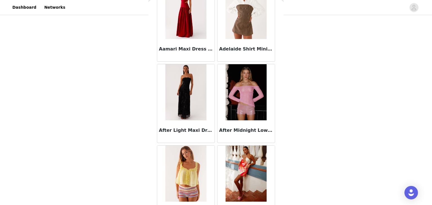
scroll to position [0, 0]
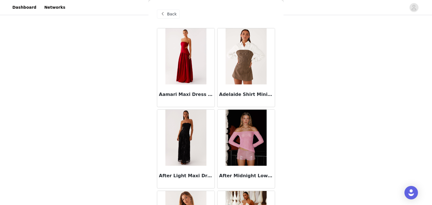
click at [163, 19] on div "Back" at bounding box center [216, 14] width 118 height 28
click at [167, 16] on span "Back" at bounding box center [172, 14] width 10 height 6
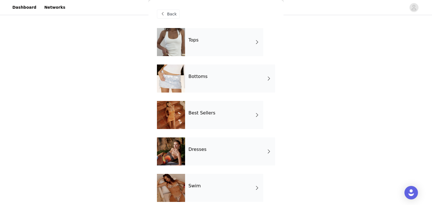
click at [202, 157] on div "Dresses" at bounding box center [230, 152] width 90 height 28
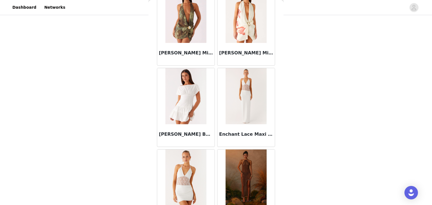
scroll to position [653, 0]
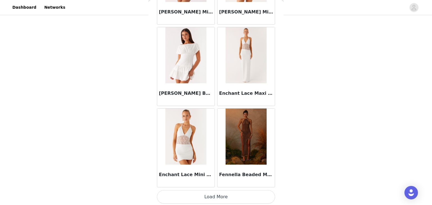
click at [222, 200] on button "Load More" at bounding box center [216, 197] width 118 height 13
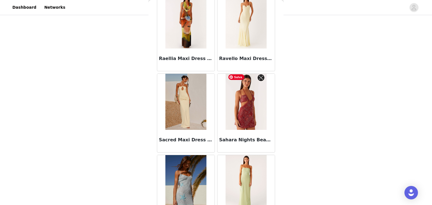
scroll to position [1467, 0]
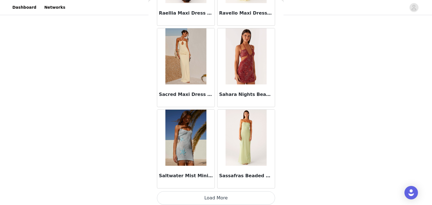
click at [215, 200] on button "Load More" at bounding box center [216, 198] width 118 height 13
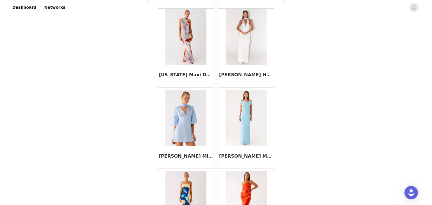
scroll to position [2282, 0]
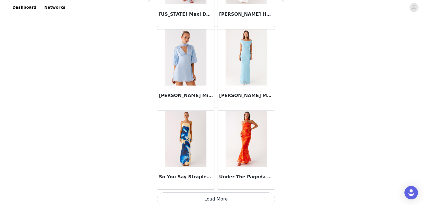
click at [217, 197] on button "Load More" at bounding box center [216, 199] width 118 height 13
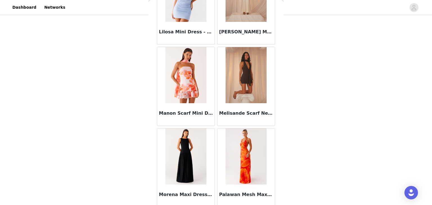
scroll to position [1204, 0]
click at [239, 68] on img at bounding box center [245, 75] width 41 height 56
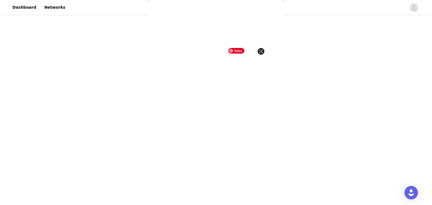
scroll to position [0, 0]
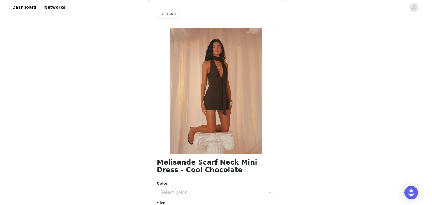
click at [162, 15] on span at bounding box center [162, 14] width 7 height 7
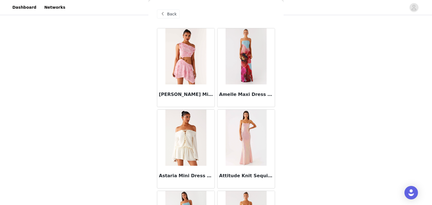
click at [170, 14] on span "Back" at bounding box center [172, 14] width 10 height 6
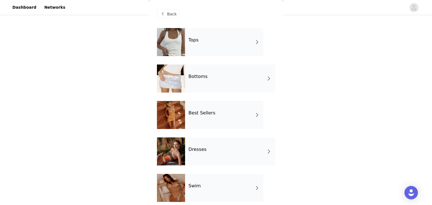
click at [213, 122] on div "Best Sellers" at bounding box center [224, 115] width 78 height 28
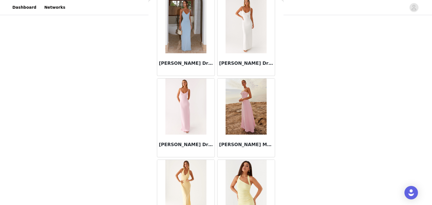
scroll to position [653, 0]
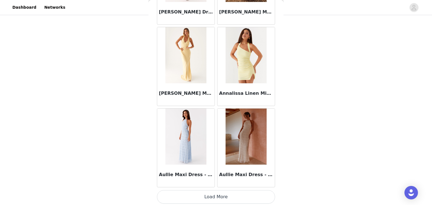
click at [215, 195] on button "Load More" at bounding box center [216, 197] width 118 height 13
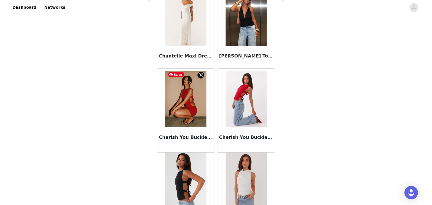
scroll to position [1467, 0]
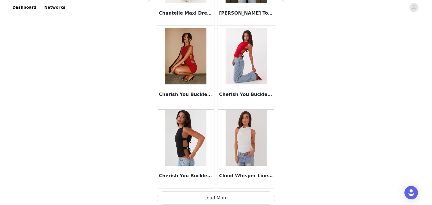
click at [211, 198] on button "Load More" at bounding box center [216, 198] width 118 height 13
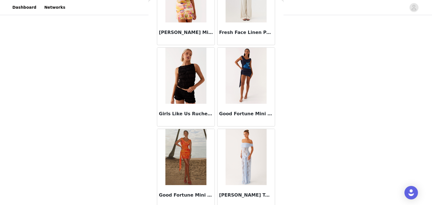
scroll to position [2282, 0]
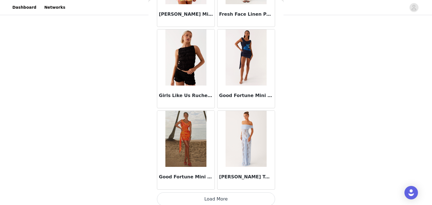
click at [220, 194] on button "Load More" at bounding box center [216, 199] width 118 height 13
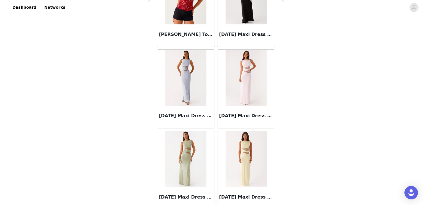
scroll to position [3096, 0]
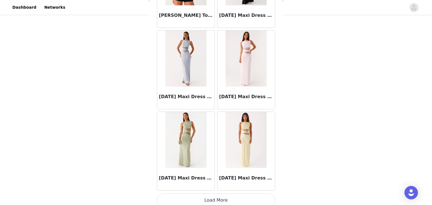
click at [216, 196] on button "Load More" at bounding box center [216, 200] width 118 height 13
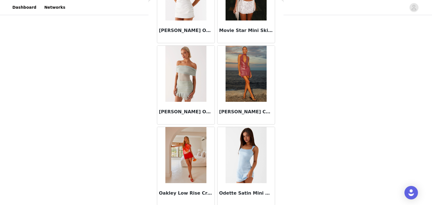
scroll to position [3910, 0]
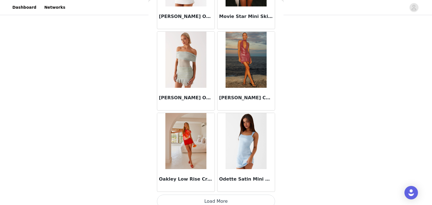
click at [211, 199] on button "Load More" at bounding box center [216, 201] width 118 height 13
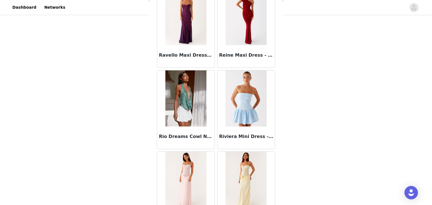
scroll to position [4724, 0]
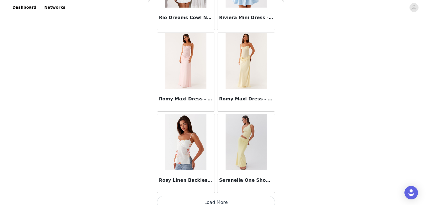
click at [226, 196] on button "Load More" at bounding box center [216, 202] width 118 height 13
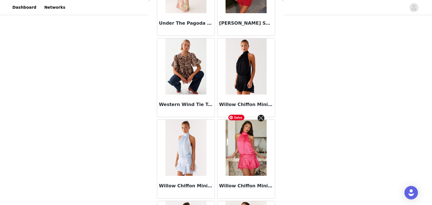
scroll to position [5538, 0]
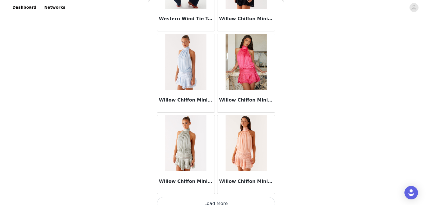
click at [214, 197] on button "Load More" at bounding box center [216, 203] width 118 height 13
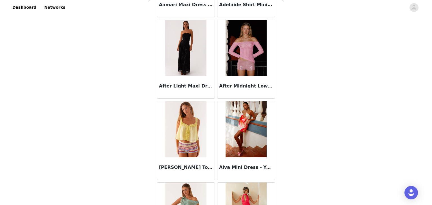
scroll to position [0, 0]
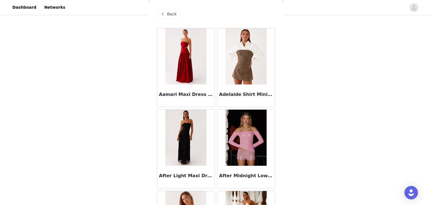
click at [175, 12] on div "Back" at bounding box center [168, 14] width 23 height 9
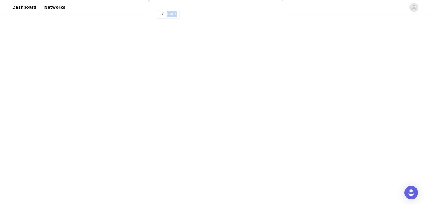
click at [175, 12] on div "Back" at bounding box center [168, 14] width 23 height 9
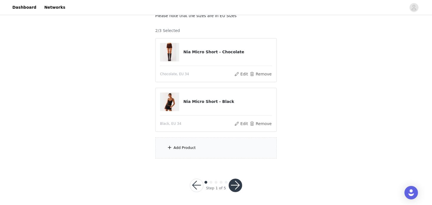
click at [201, 153] on div "Add Product" at bounding box center [215, 148] width 121 height 21
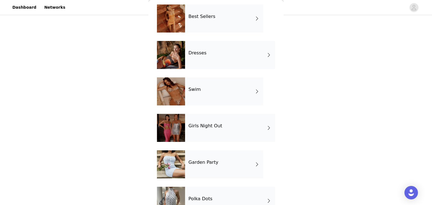
scroll to position [115, 0]
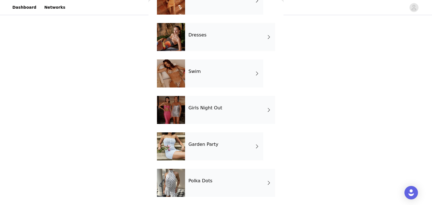
click at [207, 150] on div "Garden Party" at bounding box center [224, 147] width 78 height 28
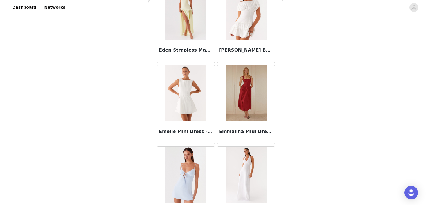
scroll to position [653, 0]
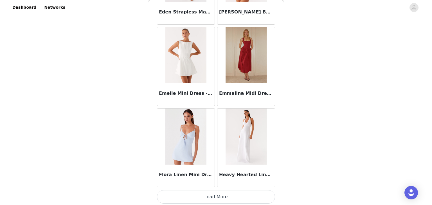
click at [219, 196] on button "Load More" at bounding box center [216, 197] width 118 height 13
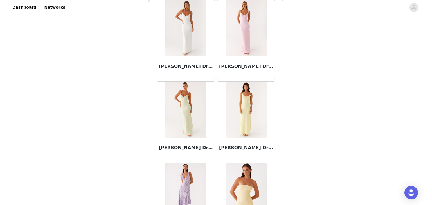
scroll to position [0, 0]
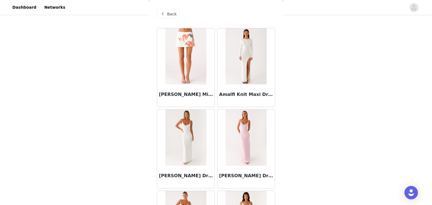
click at [169, 16] on span "Back" at bounding box center [172, 14] width 10 height 6
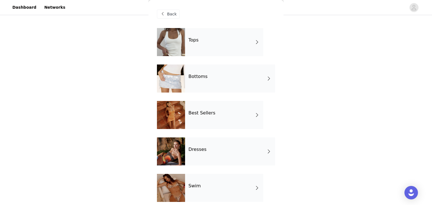
scroll to position [115, 0]
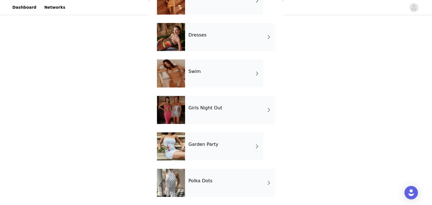
click at [223, 115] on div "Girls Night Out" at bounding box center [230, 110] width 90 height 28
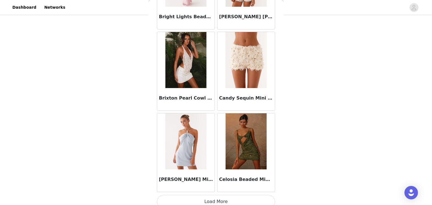
scroll to position [653, 0]
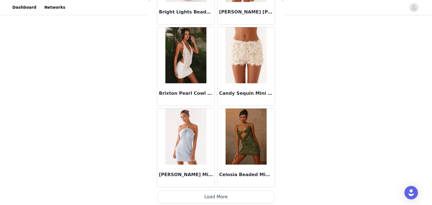
click at [210, 193] on button "Load More" at bounding box center [216, 197] width 118 height 13
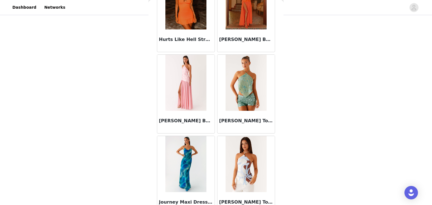
scroll to position [1467, 0]
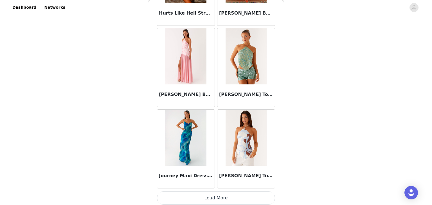
click at [219, 198] on button "Load More" at bounding box center [216, 198] width 118 height 13
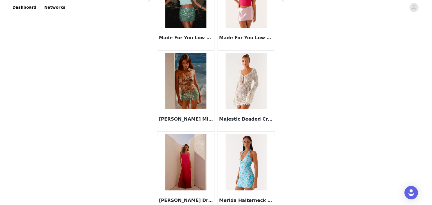
scroll to position [2282, 0]
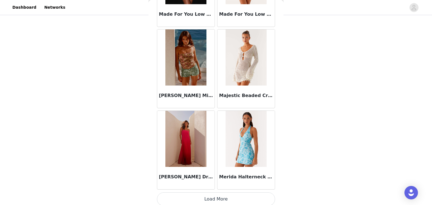
click at [214, 193] on button "Load More" at bounding box center [216, 199] width 118 height 13
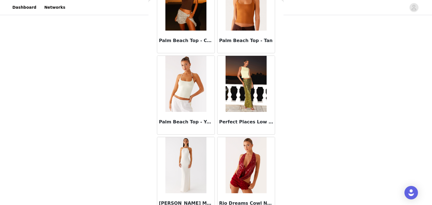
scroll to position [3096, 0]
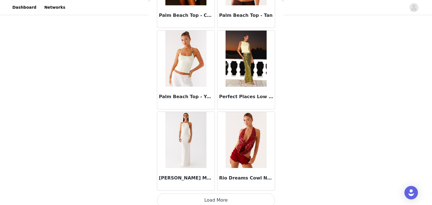
click at [211, 199] on button "Load More" at bounding box center [216, 200] width 118 height 13
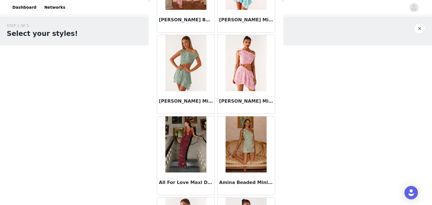
scroll to position [0, 0]
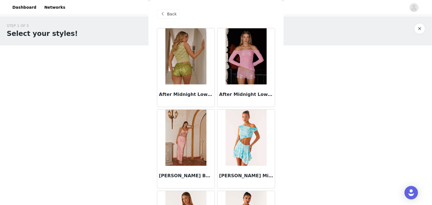
click at [170, 18] on div "Back" at bounding box center [168, 14] width 23 height 9
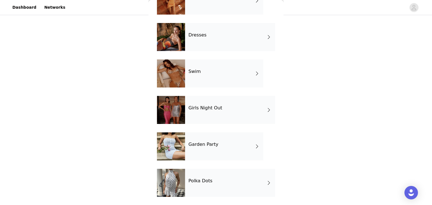
scroll to position [54, 0]
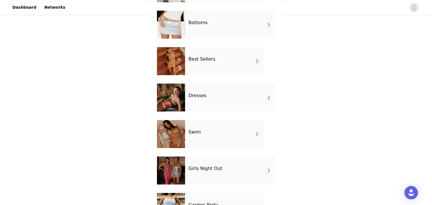
click at [218, 89] on div "Dresses" at bounding box center [230, 98] width 90 height 28
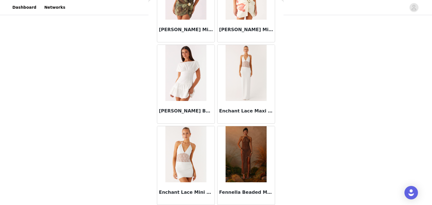
scroll to position [653, 0]
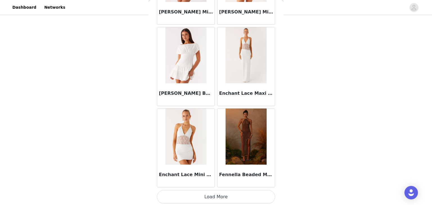
click at [216, 202] on button "Load More" at bounding box center [216, 197] width 118 height 13
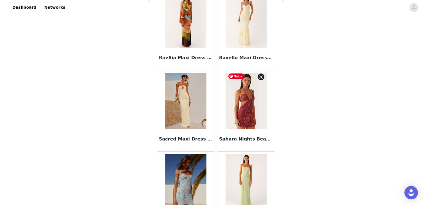
scroll to position [1467, 0]
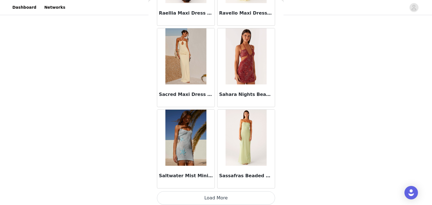
click at [223, 196] on button "Load More" at bounding box center [216, 198] width 118 height 13
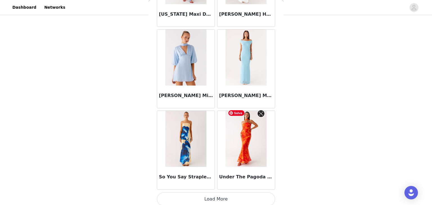
scroll to position [39, 0]
click at [219, 193] on button "Load More" at bounding box center [216, 199] width 118 height 13
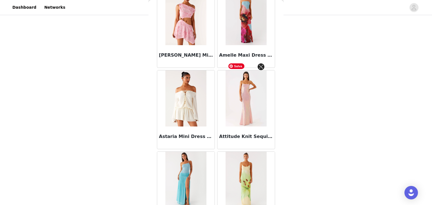
scroll to position [0, 0]
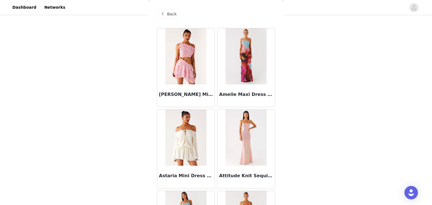
click at [171, 12] on span "Back" at bounding box center [172, 14] width 10 height 6
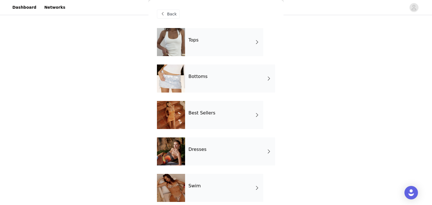
click at [202, 149] on h4 "Dresses" at bounding box center [197, 149] width 18 height 5
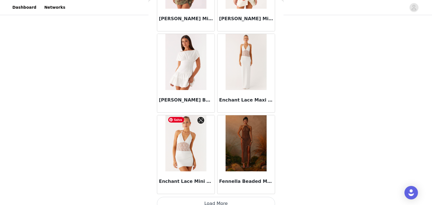
scroll to position [653, 0]
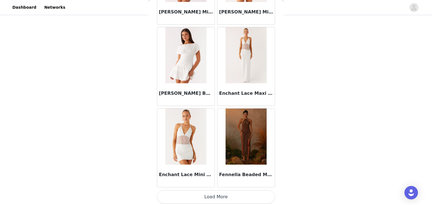
click at [195, 88] on div "Ember Haze Boat Neck Mini Dress - Off White" at bounding box center [185, 94] width 57 height 22
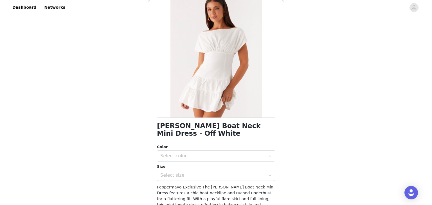
scroll to position [0, 0]
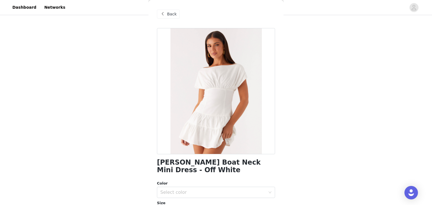
click at [170, 11] on div "Back" at bounding box center [168, 14] width 23 height 9
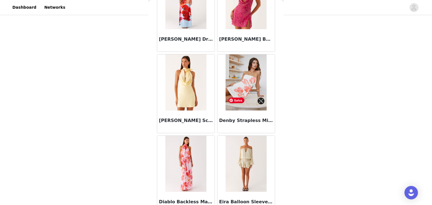
scroll to position [653, 0]
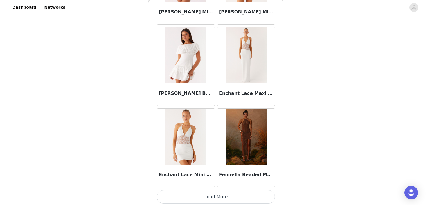
click at [214, 198] on button "Load More" at bounding box center [216, 197] width 118 height 13
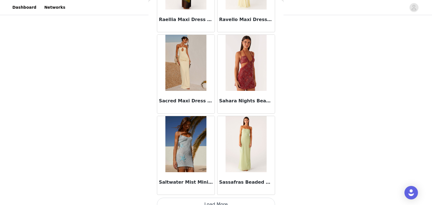
scroll to position [1467, 0]
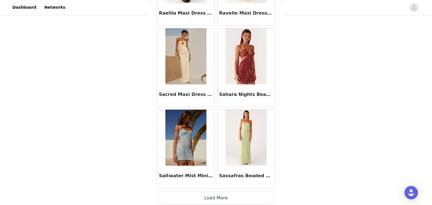
click at [214, 196] on button "Load More" at bounding box center [216, 198] width 118 height 13
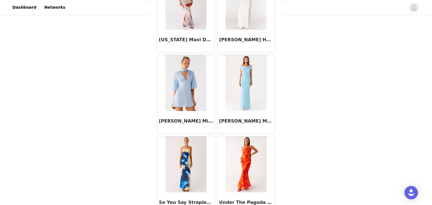
scroll to position [2282, 0]
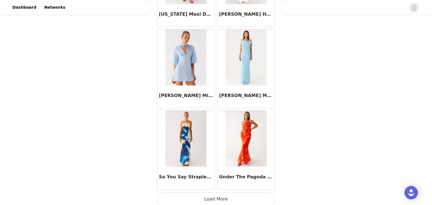
click at [214, 196] on button "Load More" at bounding box center [216, 199] width 118 height 13
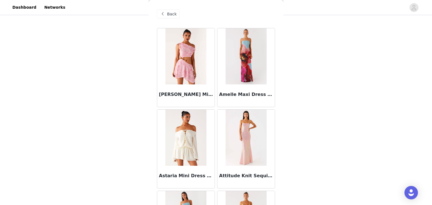
scroll to position [0, 0]
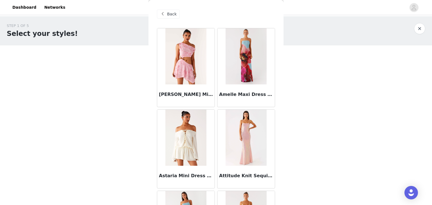
click at [173, 13] on span "Back" at bounding box center [172, 14] width 10 height 6
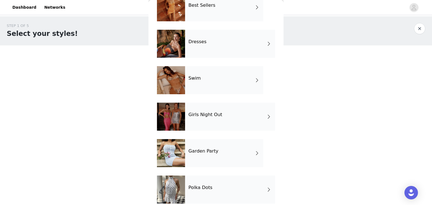
scroll to position [109, 0]
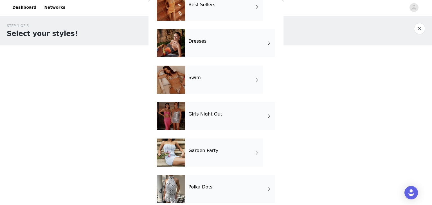
click at [208, 157] on div "Garden Party" at bounding box center [224, 153] width 78 height 28
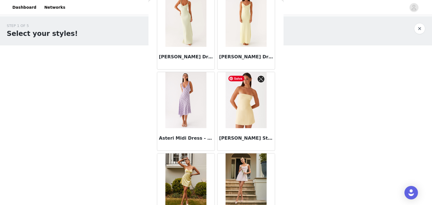
scroll to position [0, 0]
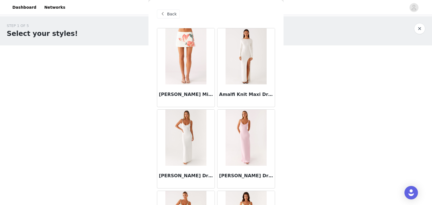
click at [171, 17] on div "Back" at bounding box center [168, 14] width 23 height 9
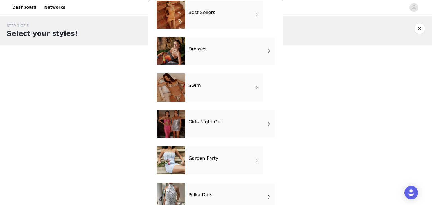
scroll to position [115, 0]
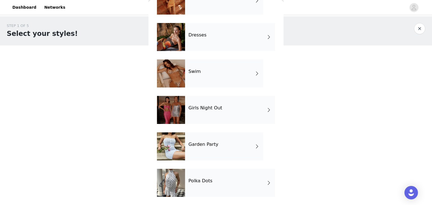
click at [207, 99] on div "Girls Night Out" at bounding box center [230, 110] width 90 height 28
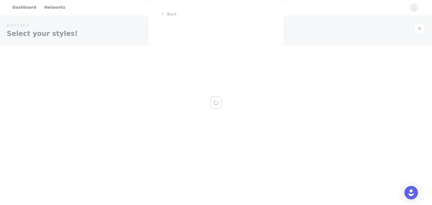
scroll to position [0, 0]
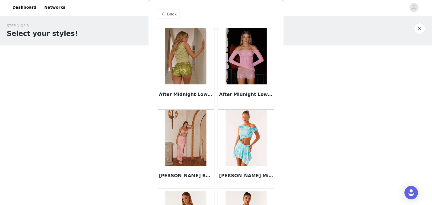
click at [173, 18] on div "Back" at bounding box center [168, 14] width 23 height 9
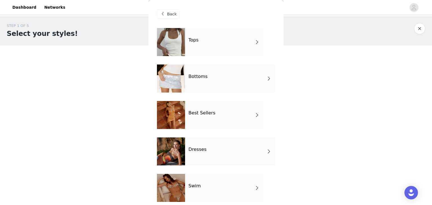
click at [208, 118] on div "Best Sellers" at bounding box center [224, 115] width 78 height 28
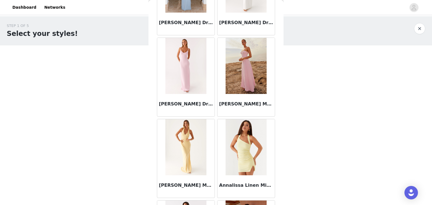
scroll to position [653, 0]
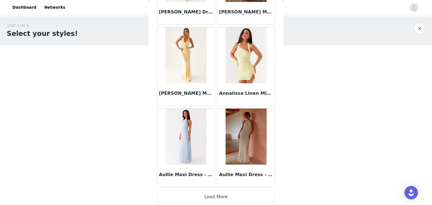
click at [203, 191] on button "Load More" at bounding box center [216, 197] width 118 height 13
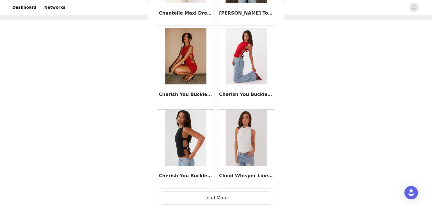
scroll to position [28, 0]
click at [208, 193] on button "Load More" at bounding box center [216, 198] width 118 height 13
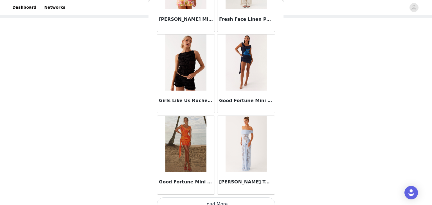
scroll to position [2282, 0]
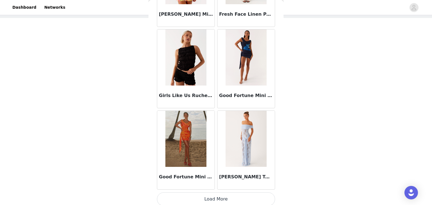
click at [214, 200] on button "Load More" at bounding box center [216, 199] width 118 height 13
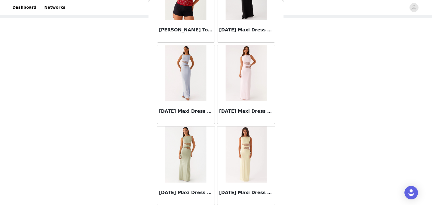
scroll to position [3096, 0]
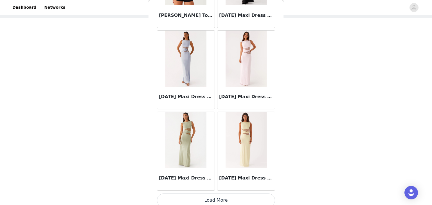
click at [210, 196] on button "Load More" at bounding box center [216, 200] width 118 height 13
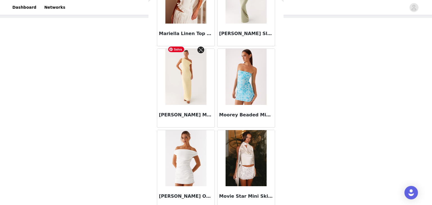
scroll to position [3811, 0]
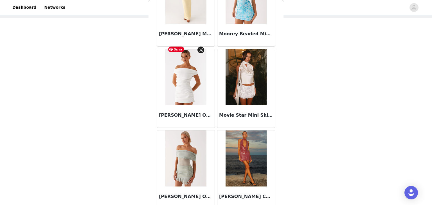
click at [193, 92] on img at bounding box center [185, 77] width 41 height 56
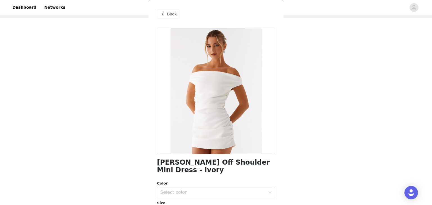
scroll to position [67, 0]
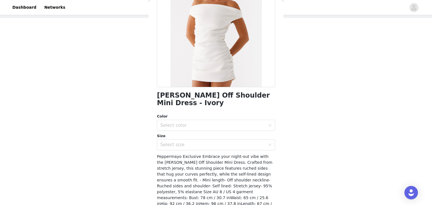
click at [175, 97] on h1 "Morgan Off Shoulder Mini Dress - Ivory" at bounding box center [216, 99] width 118 height 15
copy h1 "Morgan"
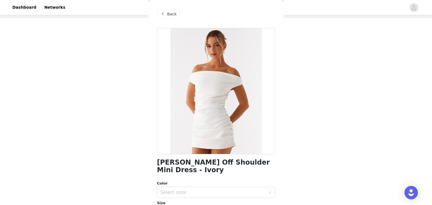
click at [174, 13] on span "Back" at bounding box center [172, 14] width 10 height 6
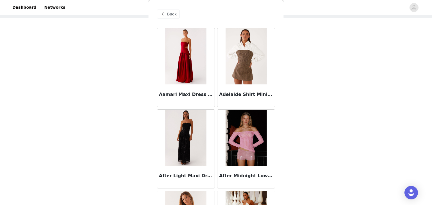
click at [170, 10] on div "Back" at bounding box center [168, 14] width 23 height 9
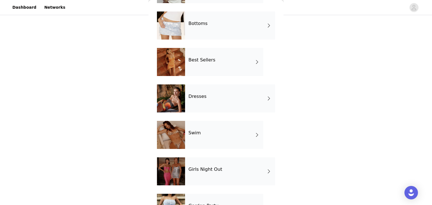
scroll to position [115, 0]
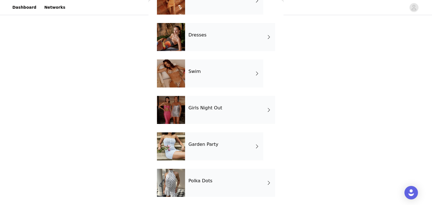
click at [210, 179] on div "Polka Dots" at bounding box center [230, 183] width 90 height 28
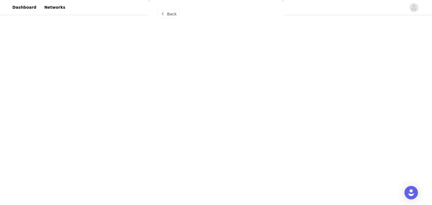
scroll to position [0, 0]
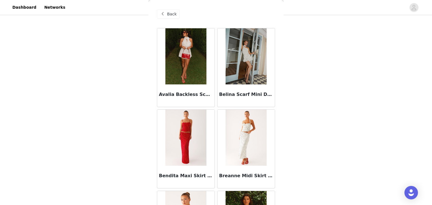
click at [174, 15] on span "Back" at bounding box center [172, 14] width 10 height 6
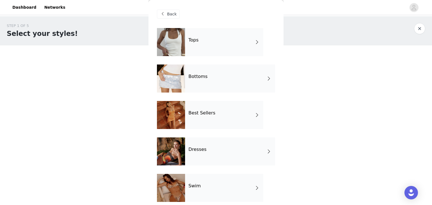
click at [220, 43] on div "Tops" at bounding box center [224, 42] width 78 height 28
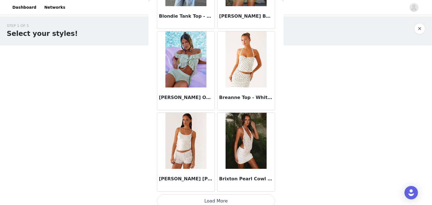
scroll to position [653, 0]
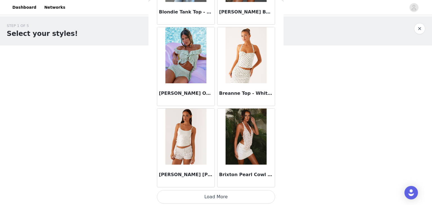
click at [212, 195] on button "Load More" at bounding box center [216, 197] width 118 height 13
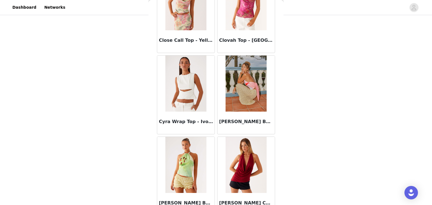
scroll to position [1467, 0]
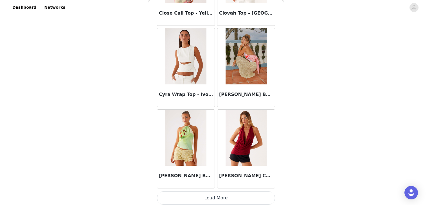
click at [220, 196] on button "Load More" at bounding box center [216, 198] width 118 height 13
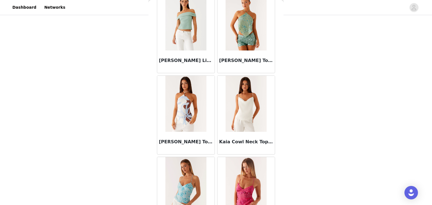
scroll to position [2282, 0]
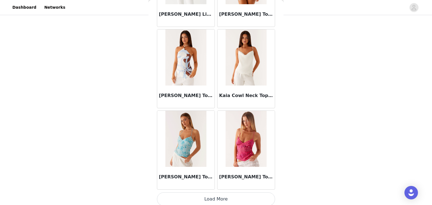
click at [213, 200] on button "Load More" at bounding box center [216, 199] width 118 height 13
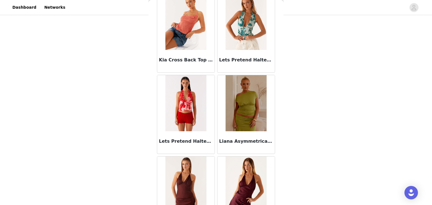
scroll to position [2768, 0]
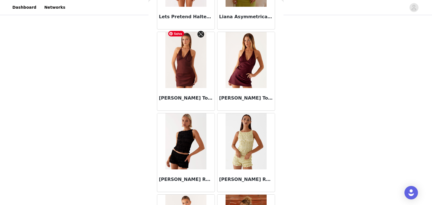
click at [196, 70] on img at bounding box center [185, 60] width 41 height 56
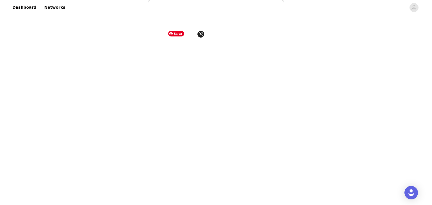
scroll to position [85, 0]
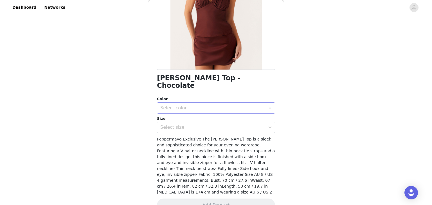
click at [208, 105] on div "Select color" at bounding box center [212, 108] width 105 height 6
click at [183, 113] on li "Chocolate" at bounding box center [216, 112] width 118 height 9
click at [183, 125] on div "Select size" at bounding box center [212, 128] width 105 height 6
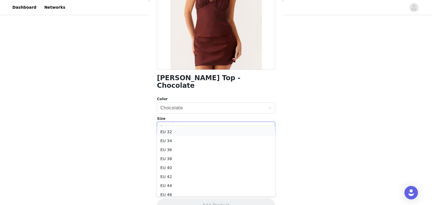
click at [177, 134] on li "EU 32" at bounding box center [216, 132] width 118 height 9
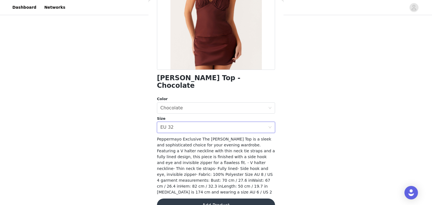
click at [224, 199] on button "Add Product" at bounding box center [216, 205] width 118 height 13
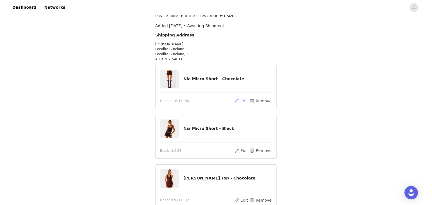
click at [241, 99] on button "Edit" at bounding box center [241, 101] width 14 height 7
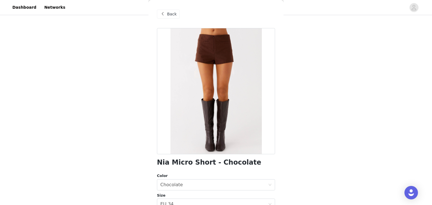
click at [321, 41] on div "STEP 1 OF 5 Select your styles! Please note that the sizes are in EU Sizes Adde…" at bounding box center [216, 99] width 432 height 244
click at [171, 11] on span "Back" at bounding box center [172, 14] width 10 height 6
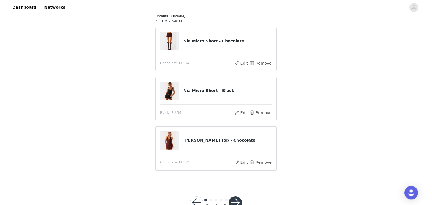
scroll to position [81, 0]
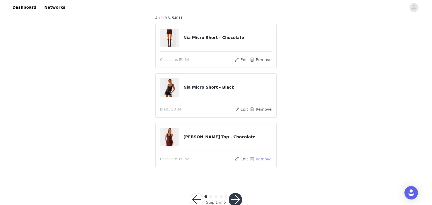
click at [263, 161] on button "Remove" at bounding box center [260, 159] width 22 height 7
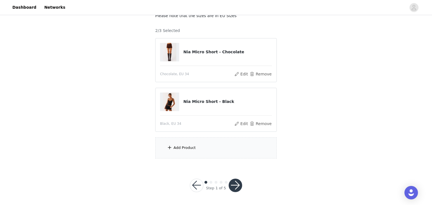
click at [192, 145] on div "Add Product" at bounding box center [215, 148] width 121 height 21
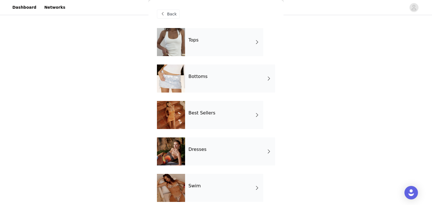
click at [232, 44] on div "Tops" at bounding box center [224, 42] width 78 height 28
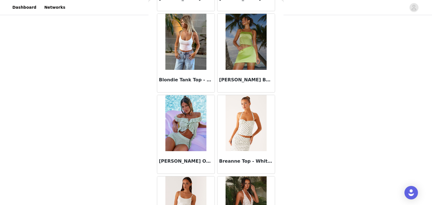
scroll to position [653, 0]
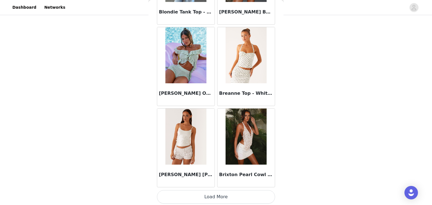
click at [214, 196] on button "Load More" at bounding box center [216, 197] width 118 height 13
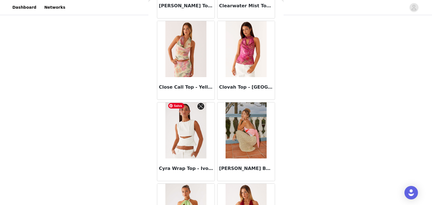
scroll to position [1467, 0]
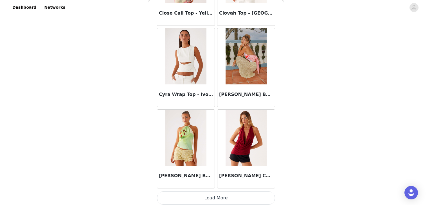
click at [209, 199] on button "Load More" at bounding box center [216, 198] width 118 height 13
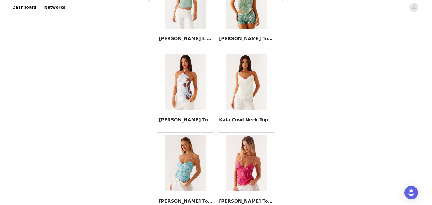
scroll to position [2282, 0]
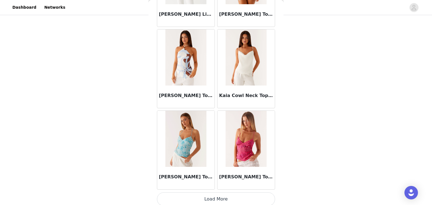
click at [214, 197] on button "Load More" at bounding box center [216, 199] width 118 height 13
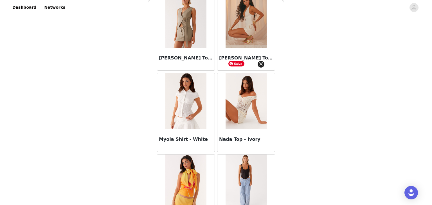
scroll to position [3096, 0]
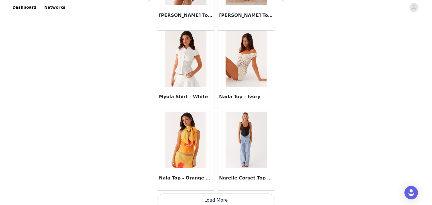
click at [217, 194] on button "Load More" at bounding box center [216, 200] width 118 height 13
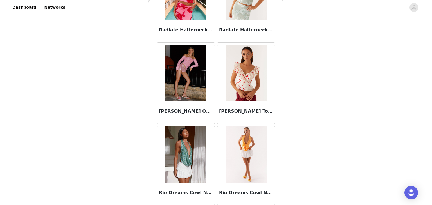
scroll to position [3910, 0]
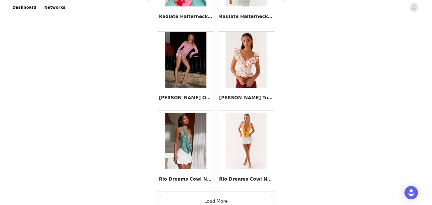
click at [214, 195] on button "Load More" at bounding box center [216, 201] width 118 height 13
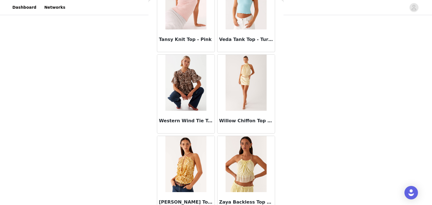
scroll to position [4724, 0]
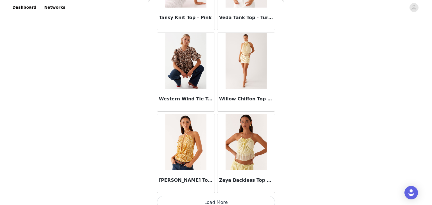
click at [215, 201] on button "Load More" at bounding box center [216, 202] width 118 height 13
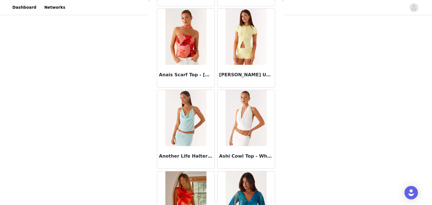
scroll to position [0, 0]
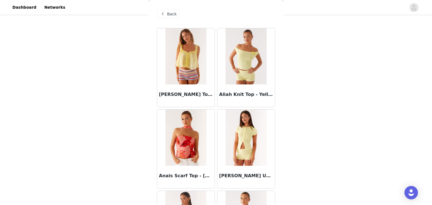
click at [171, 14] on span "Back" at bounding box center [172, 14] width 10 height 6
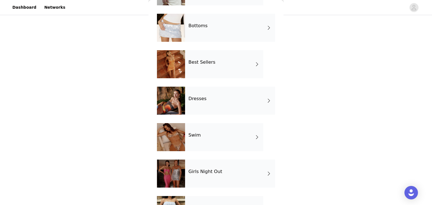
scroll to position [51, 0]
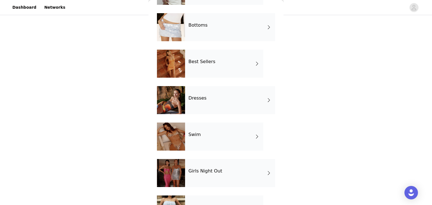
click at [205, 99] on div "Dresses" at bounding box center [230, 100] width 90 height 28
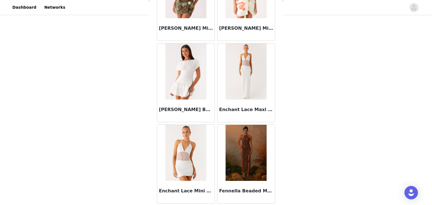
scroll to position [653, 0]
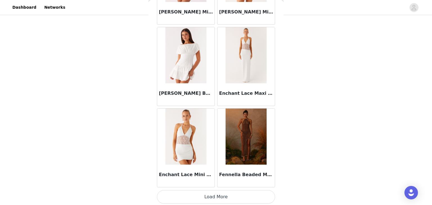
click at [212, 194] on button "Load More" at bounding box center [216, 197] width 118 height 13
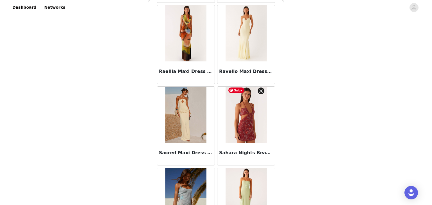
scroll to position [1467, 0]
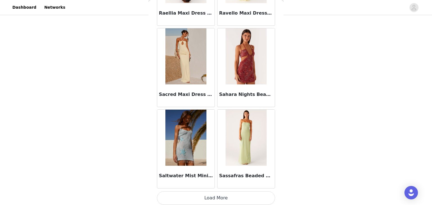
click at [223, 196] on button "Load More" at bounding box center [216, 198] width 118 height 13
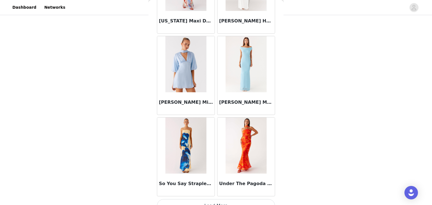
scroll to position [2282, 0]
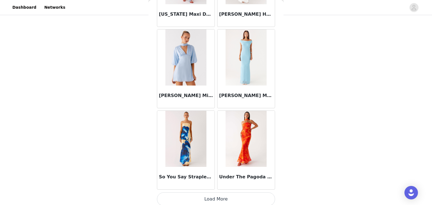
click at [213, 193] on button "Load More" at bounding box center [216, 199] width 118 height 13
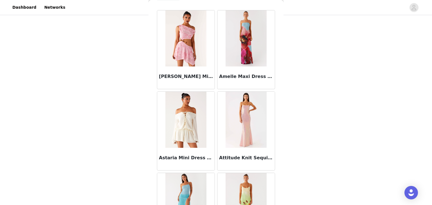
scroll to position [0, 0]
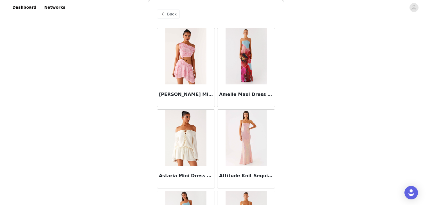
click at [170, 15] on span "Back" at bounding box center [172, 14] width 10 height 6
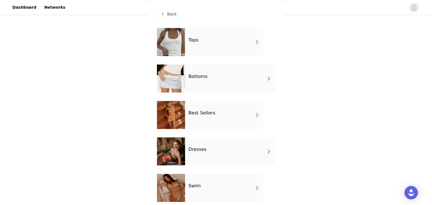
scroll to position [70, 0]
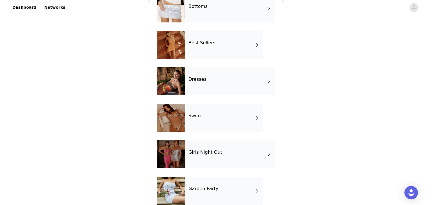
click at [223, 44] on div "Best Sellers" at bounding box center [224, 45] width 78 height 28
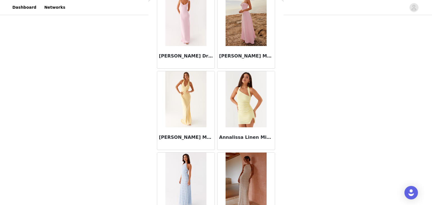
scroll to position [653, 0]
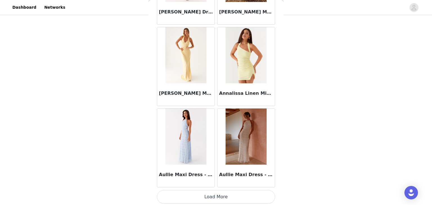
click at [206, 201] on button "Load More" at bounding box center [216, 197] width 118 height 13
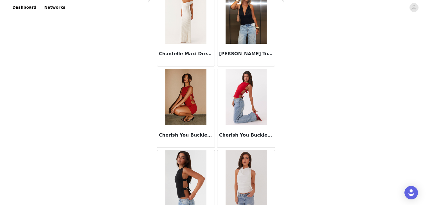
scroll to position [1467, 0]
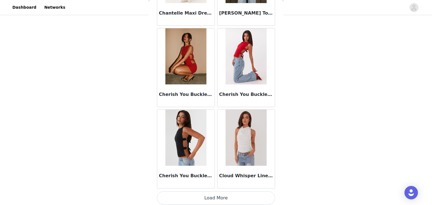
click at [217, 196] on button "Load More" at bounding box center [216, 198] width 118 height 13
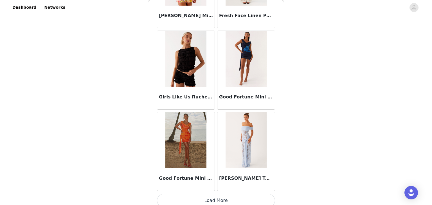
scroll to position [2282, 0]
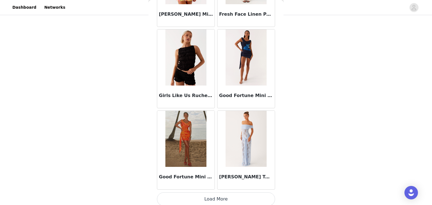
click at [206, 199] on button "Load More" at bounding box center [216, 199] width 118 height 13
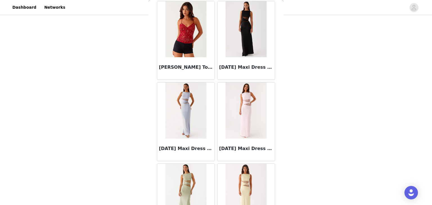
scroll to position [3096, 0]
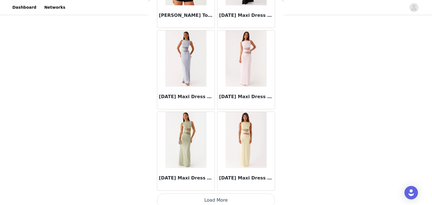
click at [216, 198] on button "Load More" at bounding box center [216, 200] width 118 height 13
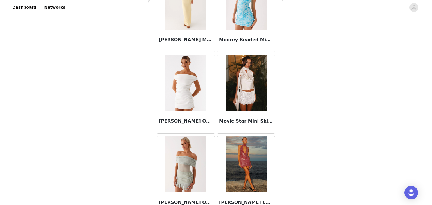
scroll to position [3808, 0]
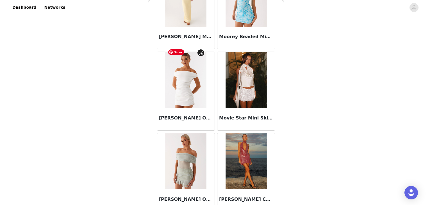
click at [199, 94] on img at bounding box center [185, 80] width 41 height 56
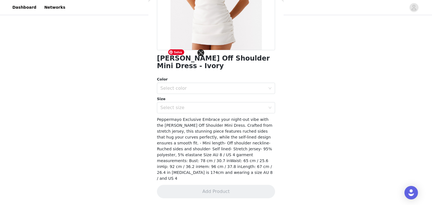
scroll to position [92, 0]
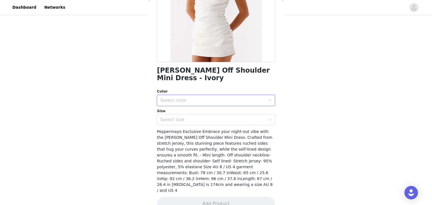
click at [232, 105] on div "Select color" at bounding box center [214, 100] width 108 height 11
click at [204, 114] on li "Ivory" at bounding box center [216, 112] width 118 height 9
click at [191, 121] on div "Select size" at bounding box center [212, 120] width 105 height 6
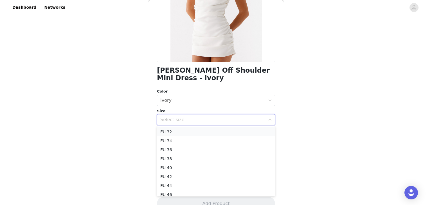
click at [177, 135] on li "EU 32" at bounding box center [216, 132] width 118 height 9
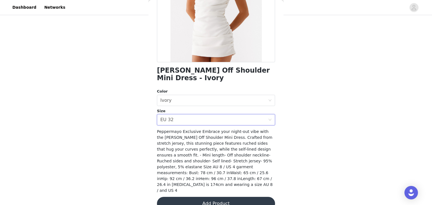
click at [209, 197] on button "Add Product" at bounding box center [216, 203] width 118 height 13
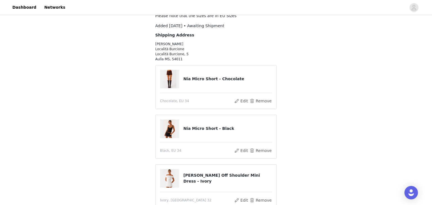
scroll to position [95, 0]
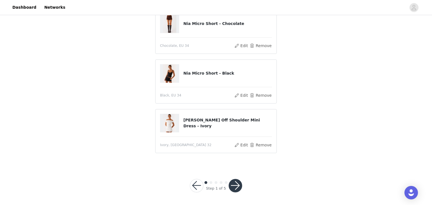
click at [236, 184] on button "button" at bounding box center [235, 185] width 13 height 13
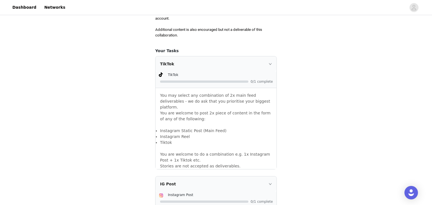
scroll to position [503, 0]
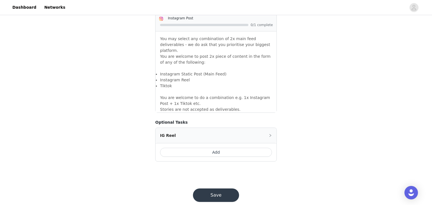
click at [216, 189] on button "Save" at bounding box center [216, 195] width 46 height 13
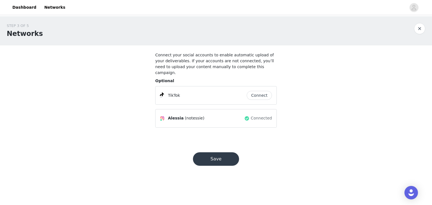
click at [218, 162] on div "Save" at bounding box center [216, 159] width 60 height 27
click at [223, 153] on button "Save" at bounding box center [216, 159] width 46 height 13
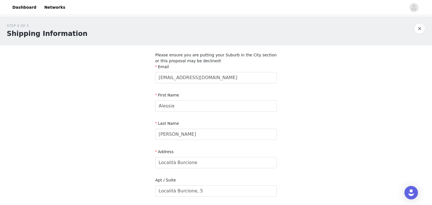
scroll to position [189, 0]
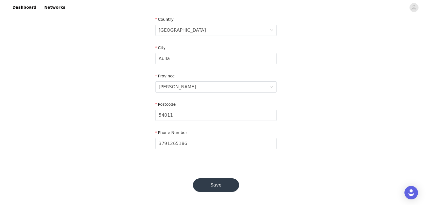
click at [212, 186] on button "Save" at bounding box center [216, 185] width 46 height 13
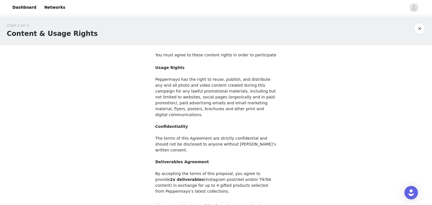
scroll to position [54, 0]
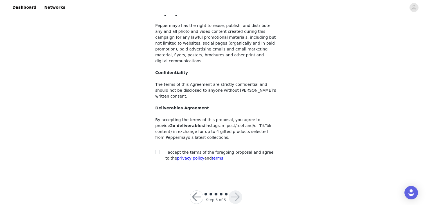
click at [160, 150] on div at bounding box center [159, 153] width 8 height 6
click at [159, 150] on span at bounding box center [157, 152] width 4 height 4
click at [159, 150] on input "checkbox" at bounding box center [157, 152] width 4 height 4
checkbox input "true"
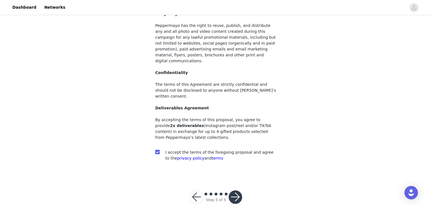
click at [234, 191] on button "button" at bounding box center [235, 197] width 13 height 13
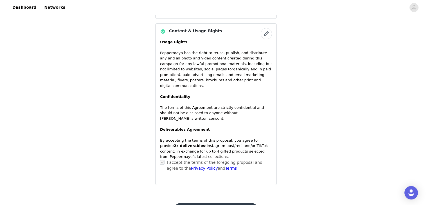
scroll to position [387, 0]
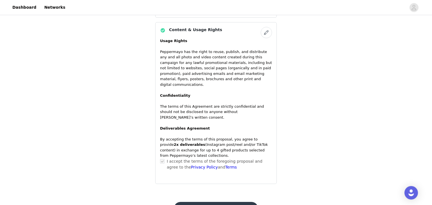
click at [220, 202] on button "Submit Proposal" at bounding box center [216, 208] width 84 height 13
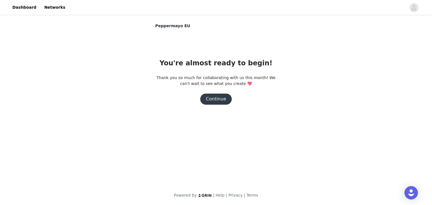
scroll to position [0, 0]
click at [222, 102] on button "Continue" at bounding box center [215, 99] width 31 height 11
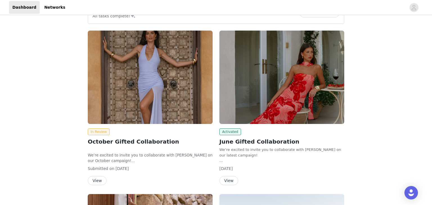
scroll to position [61, 0]
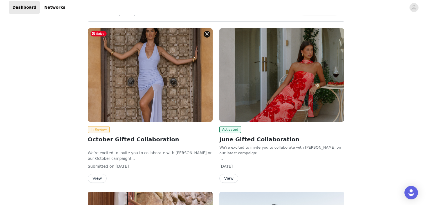
click at [144, 86] on img at bounding box center [150, 75] width 125 height 94
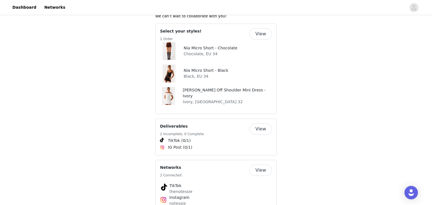
scroll to position [241, 0]
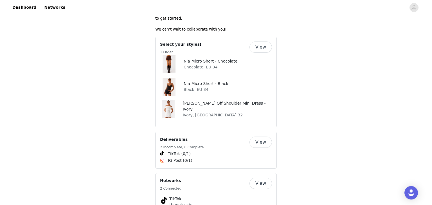
click at [260, 46] on button "View" at bounding box center [260, 47] width 22 height 11
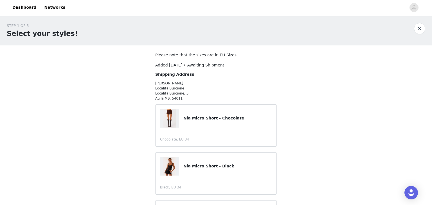
scroll to position [63, 0]
